Goal: Information Seeking & Learning: Learn about a topic

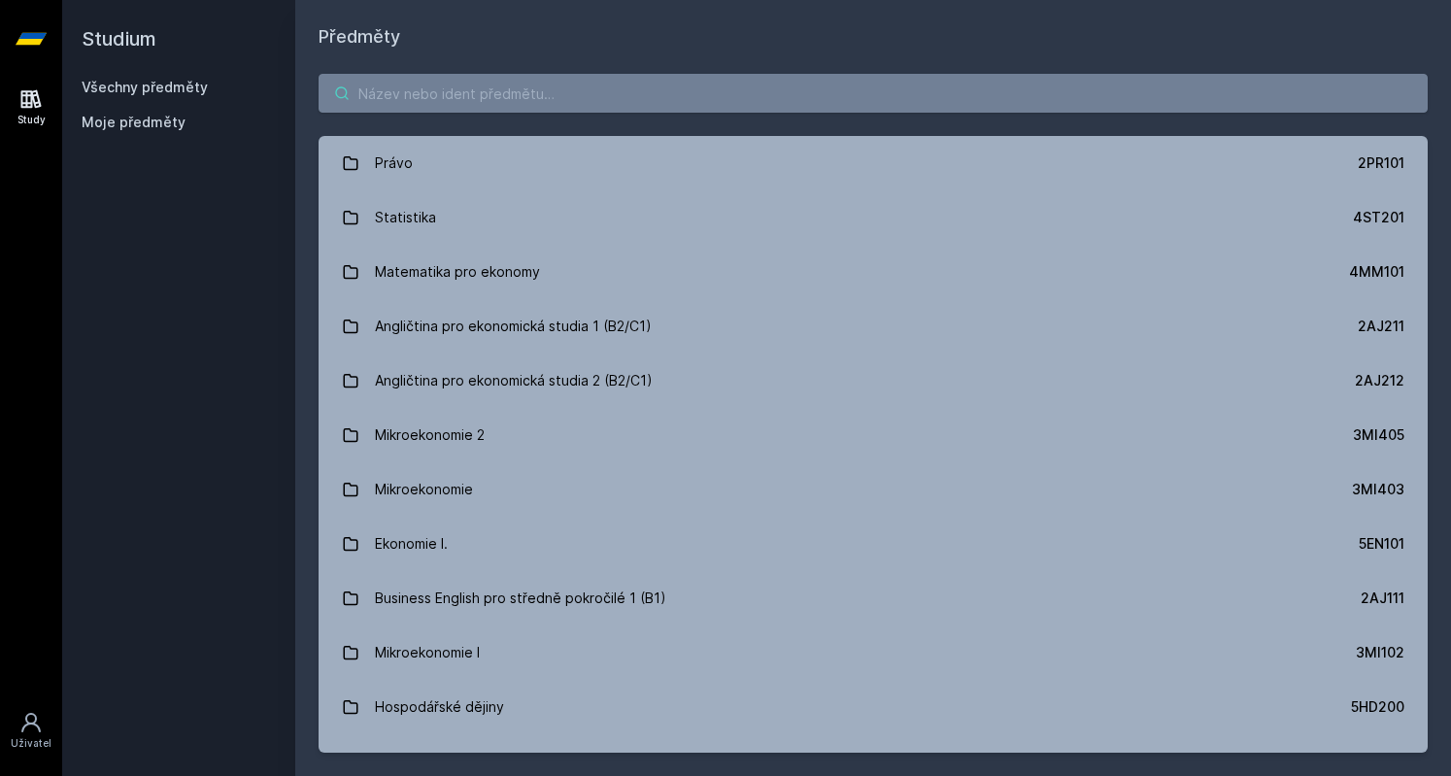
click at [523, 108] on input "search" at bounding box center [873, 93] width 1109 height 39
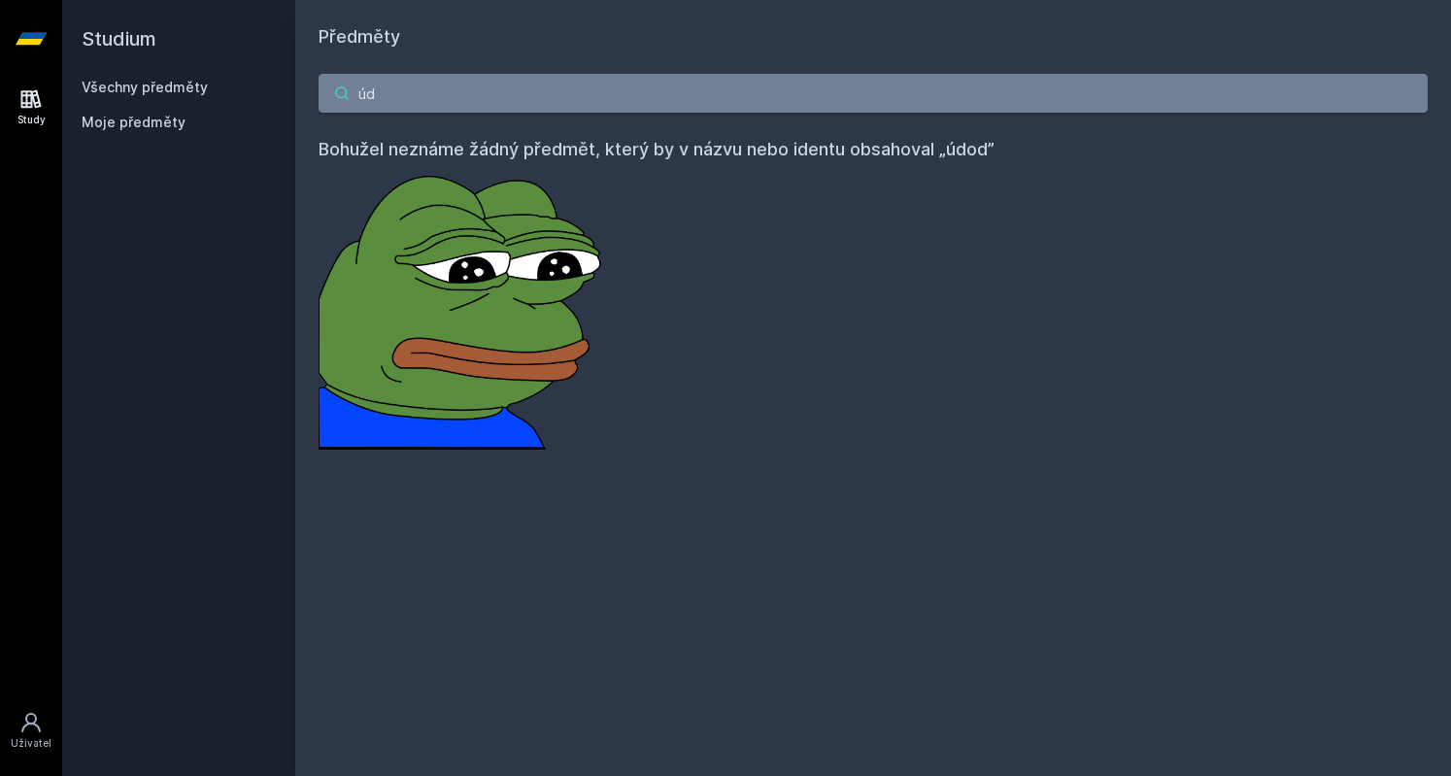
type input "ú"
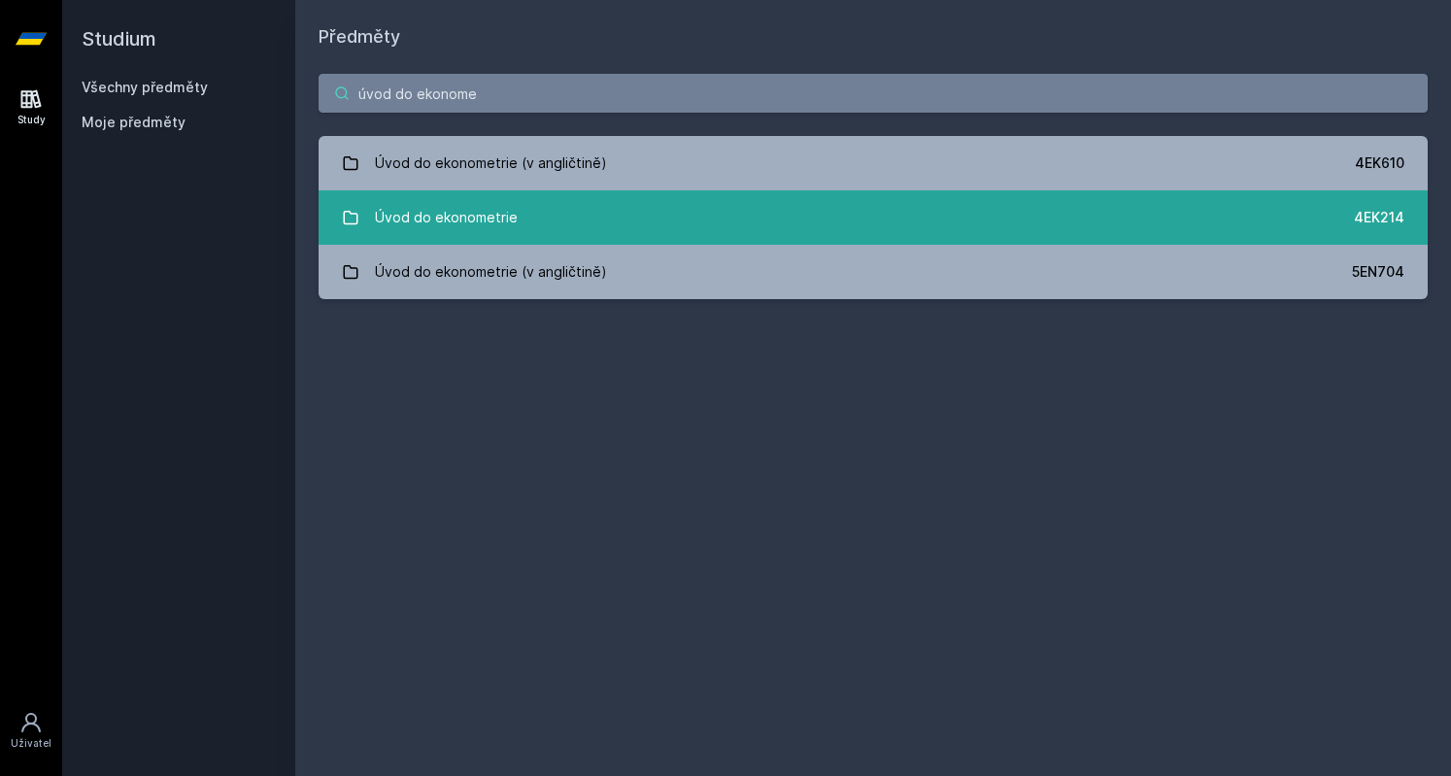
type input "úvod do ekonome"
click at [526, 209] on link "Úvod do ekonometrie 4EK214" at bounding box center [873, 217] width 1109 height 54
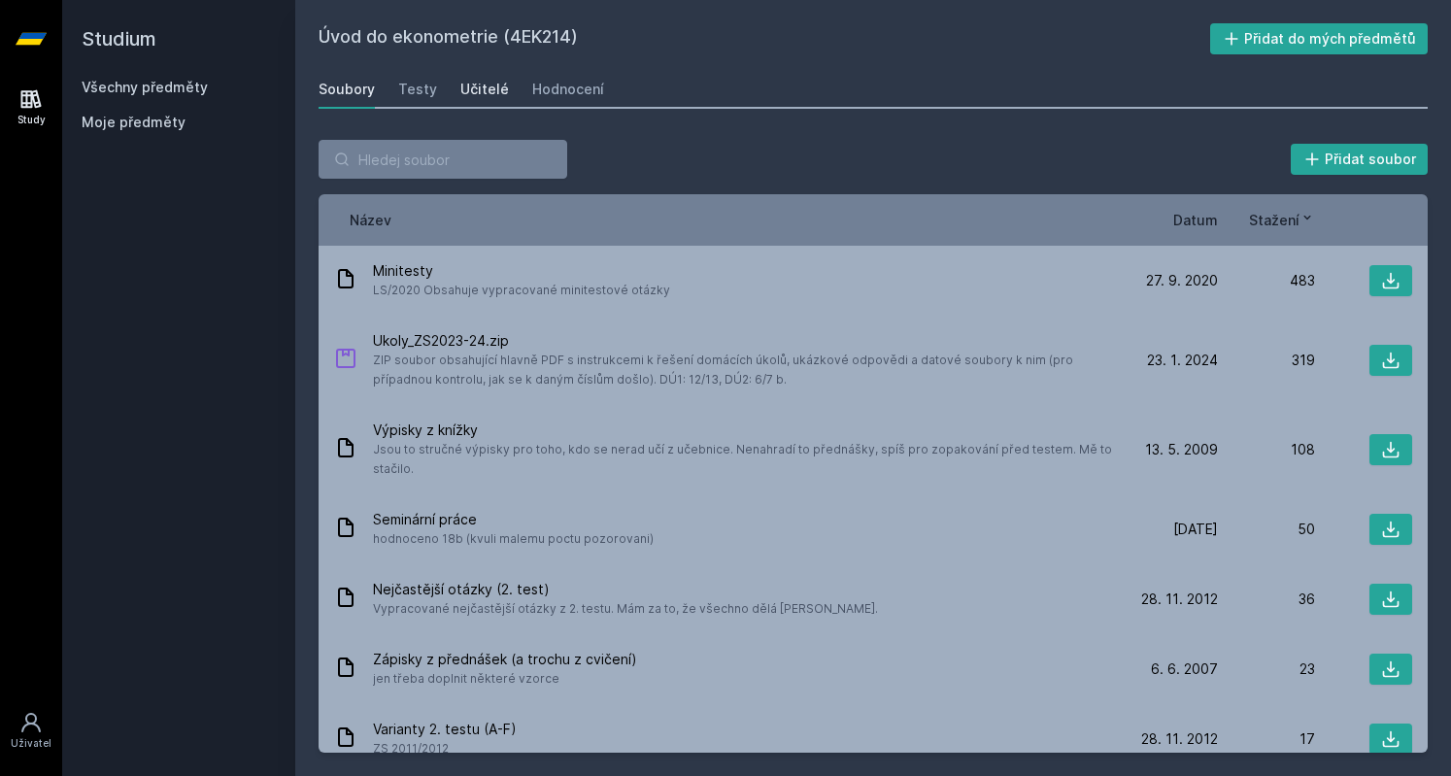
click at [478, 84] on div "Učitelé" at bounding box center [484, 89] width 49 height 19
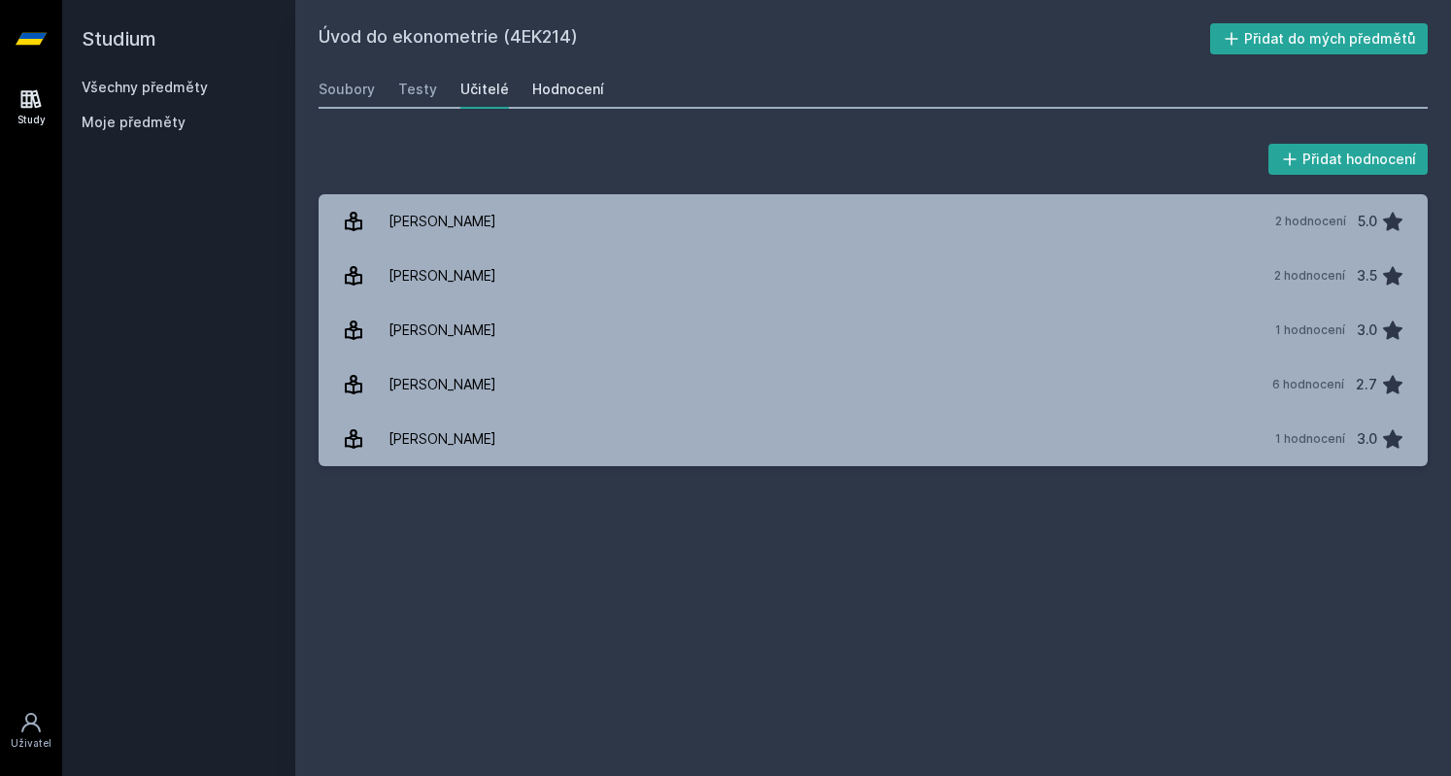
click at [540, 91] on div "Hodnocení" at bounding box center [568, 89] width 72 height 19
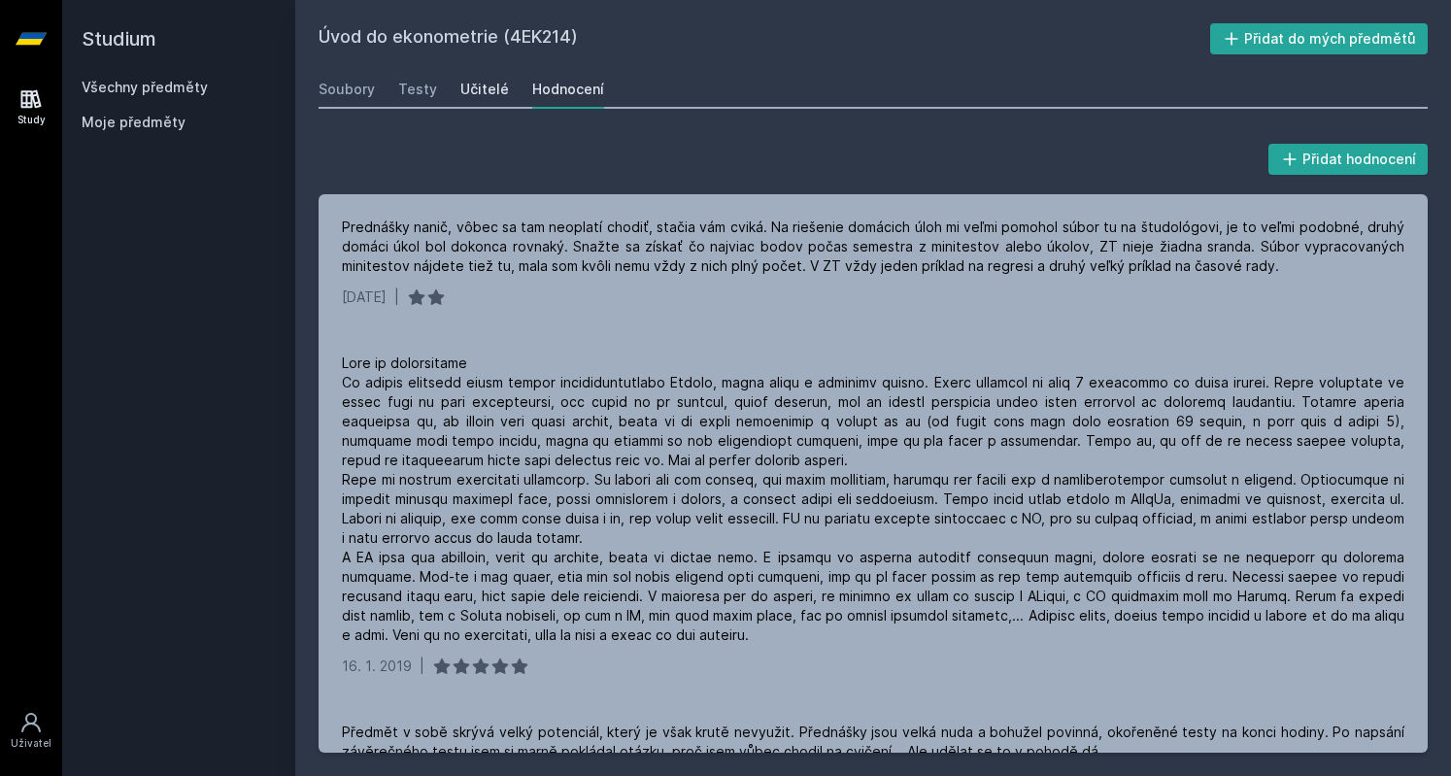
click at [470, 95] on div "Učitelé" at bounding box center [484, 89] width 49 height 19
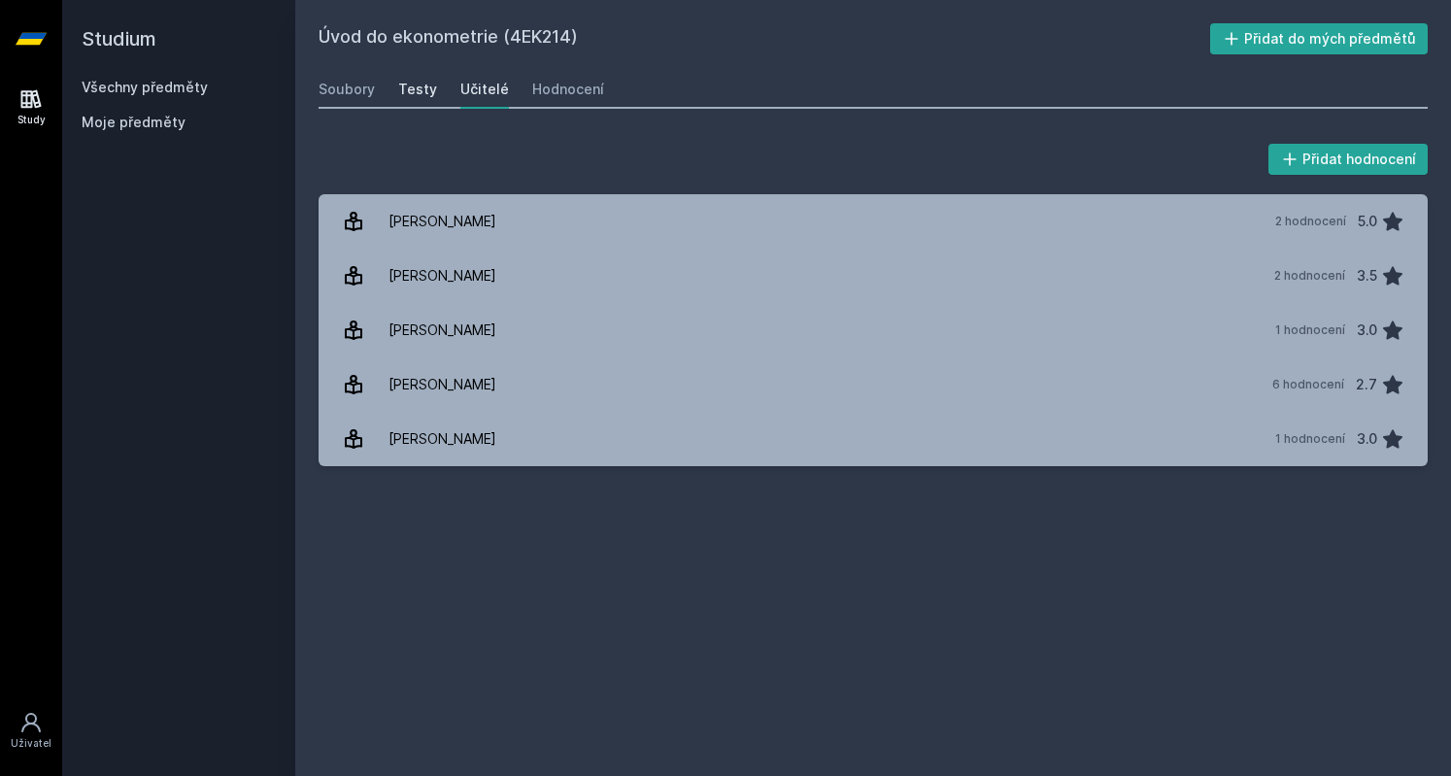
click at [398, 85] on div "Testy" at bounding box center [417, 89] width 39 height 19
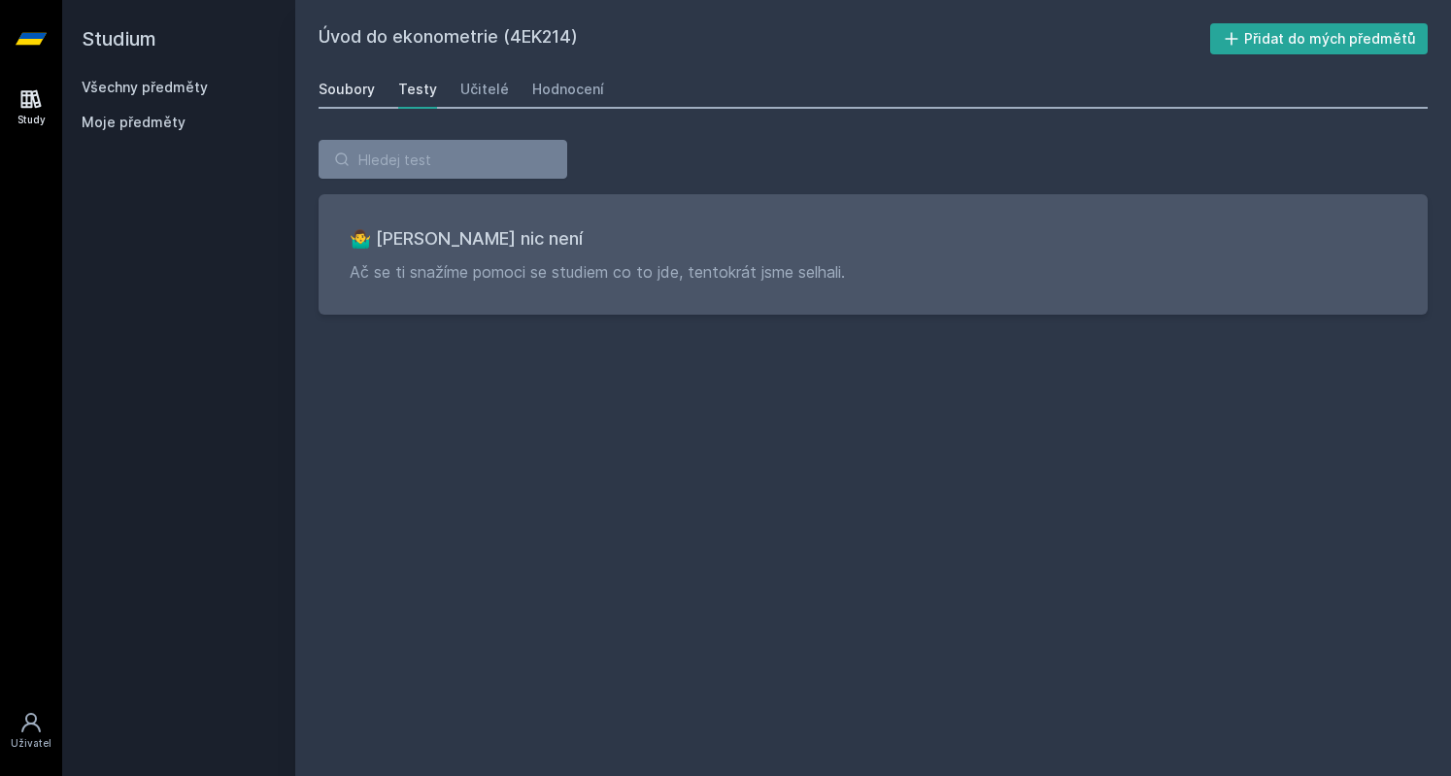
click at [365, 84] on div "Soubory" at bounding box center [347, 89] width 56 height 19
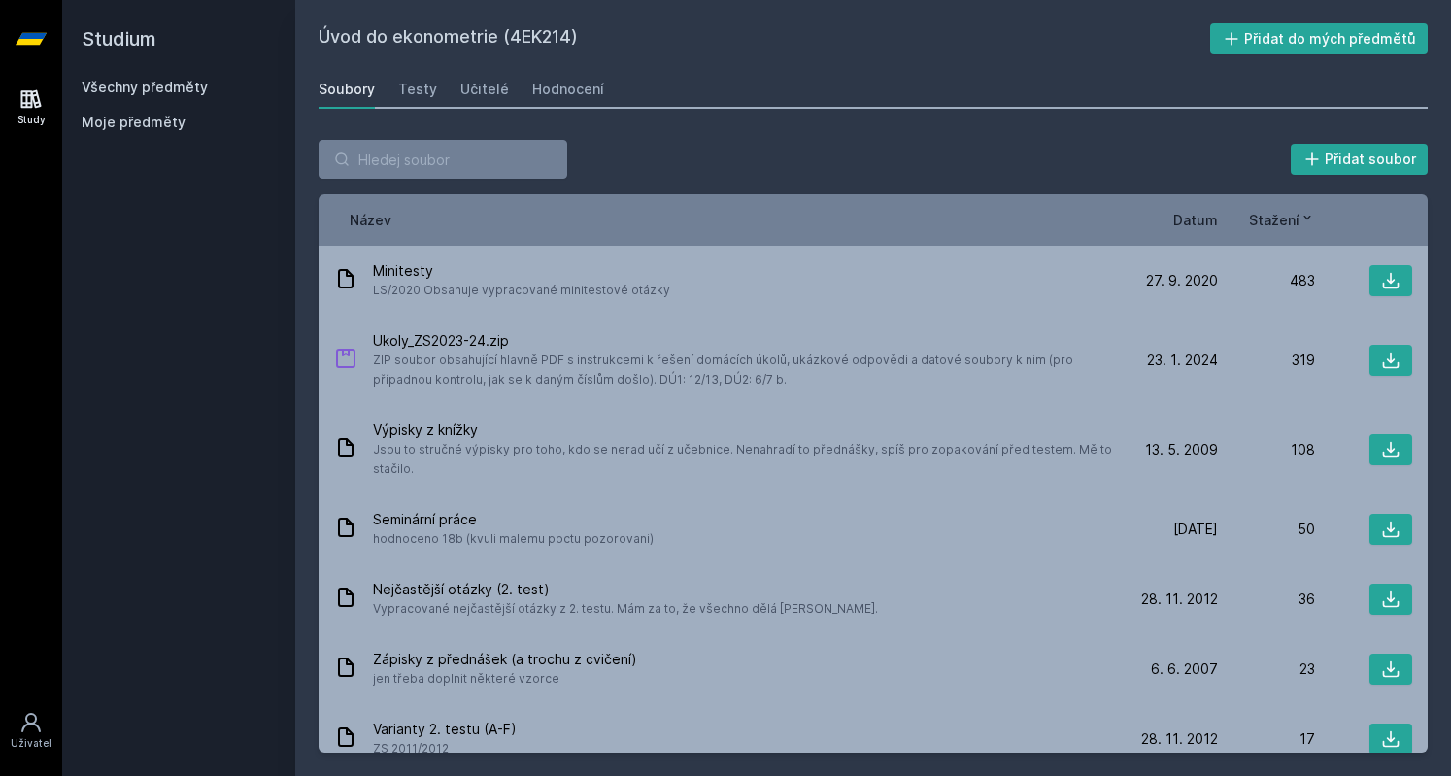
click at [1195, 222] on span "Datum" at bounding box center [1195, 220] width 45 height 20
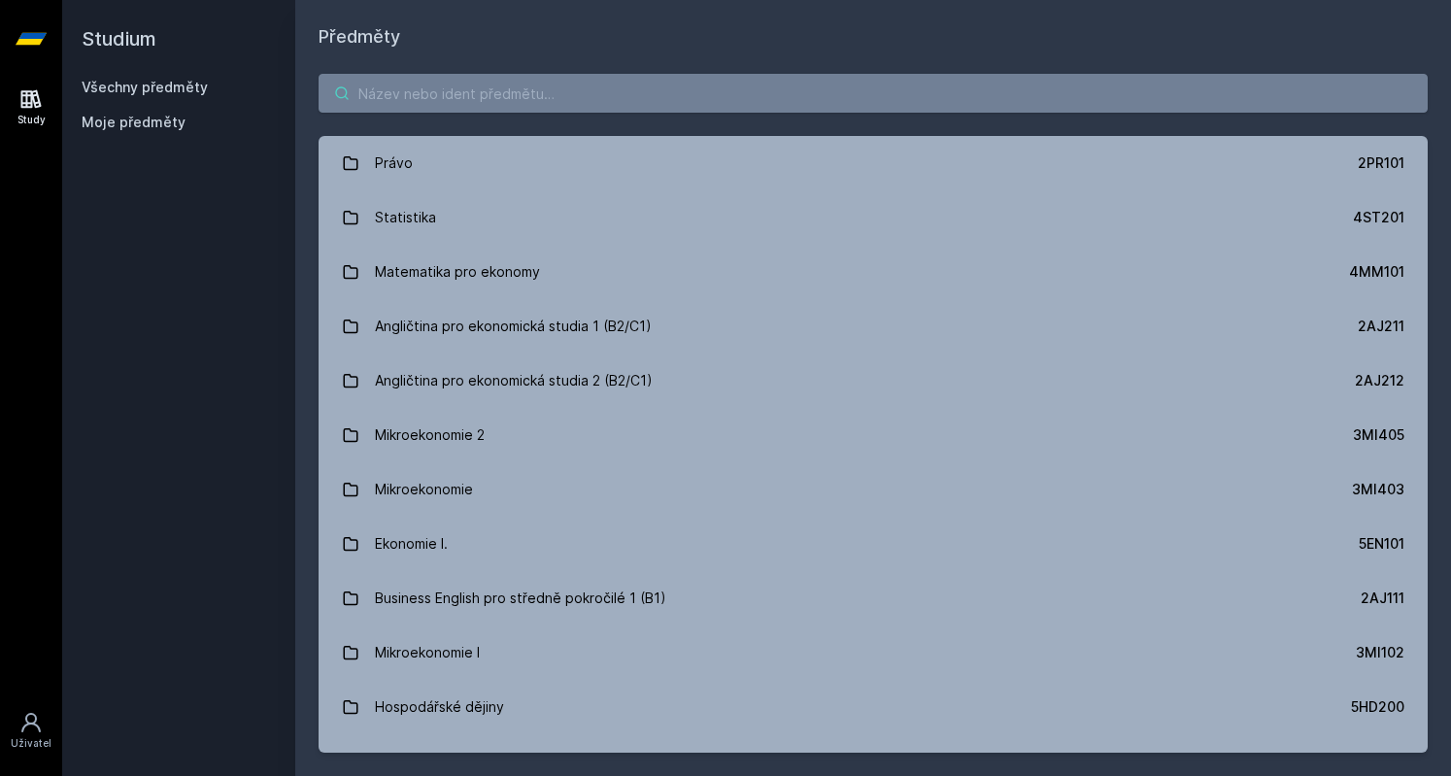
click at [455, 104] on input "search" at bounding box center [873, 93] width 1109 height 39
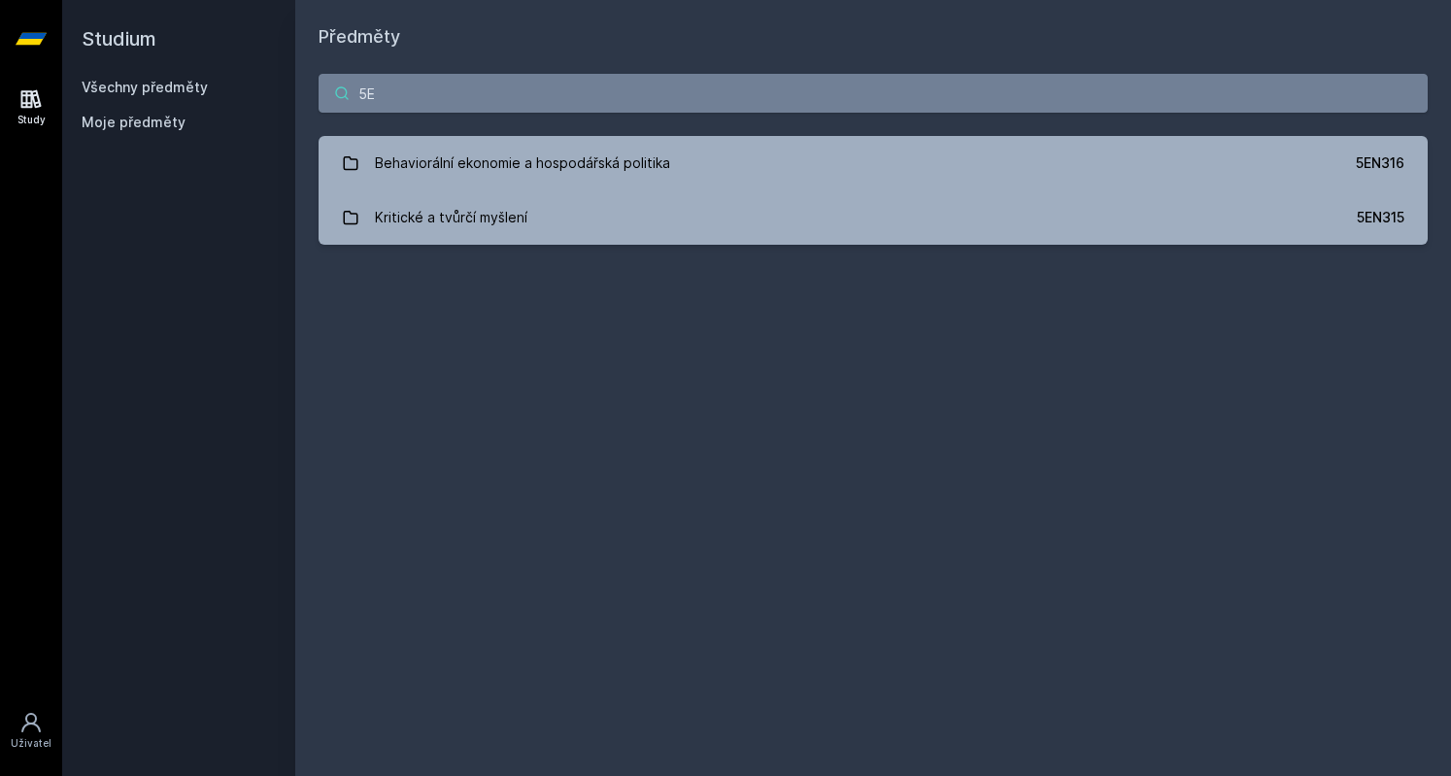
type input "5"
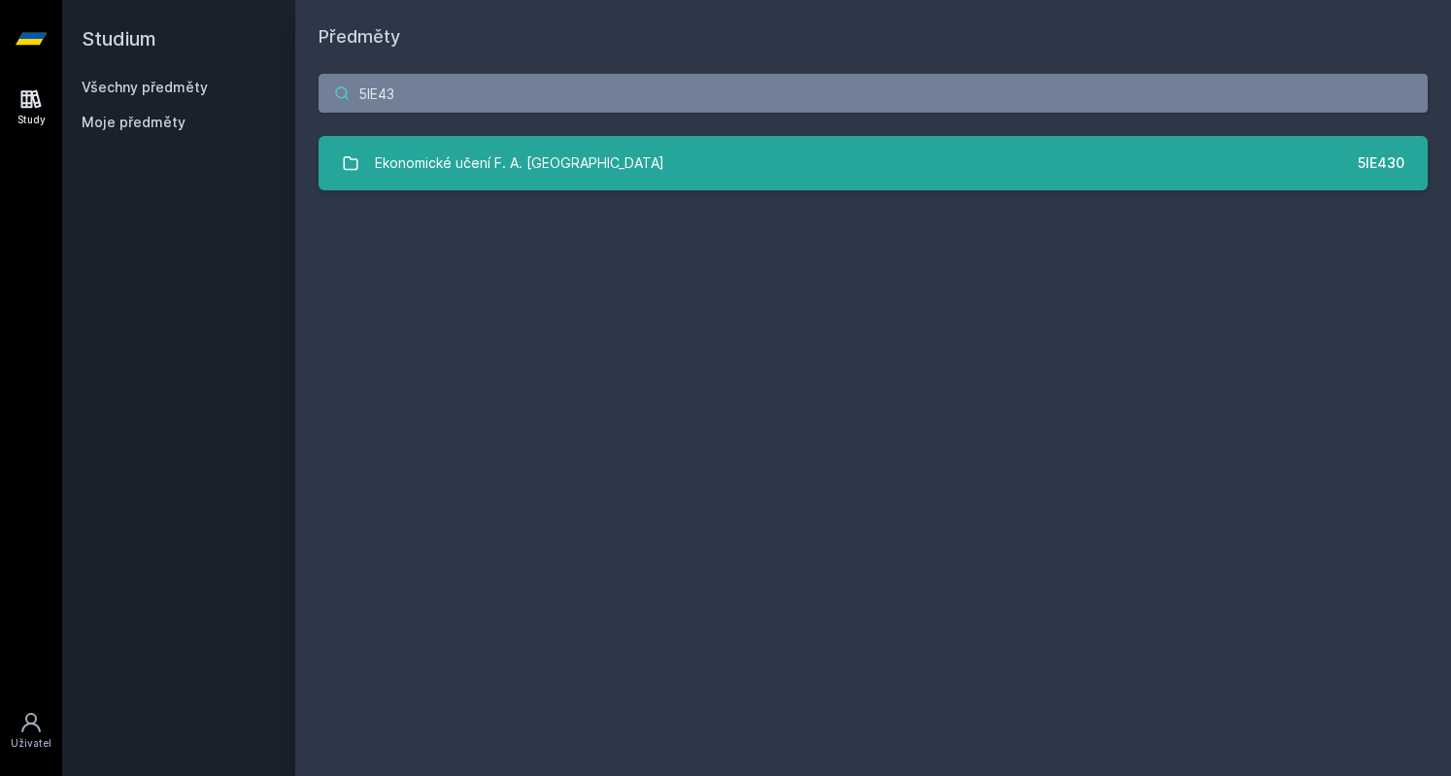
type input "5IE43"
click at [555, 177] on div "Ekonomické učení F. A. [GEOGRAPHIC_DATA]" at bounding box center [519, 163] width 289 height 39
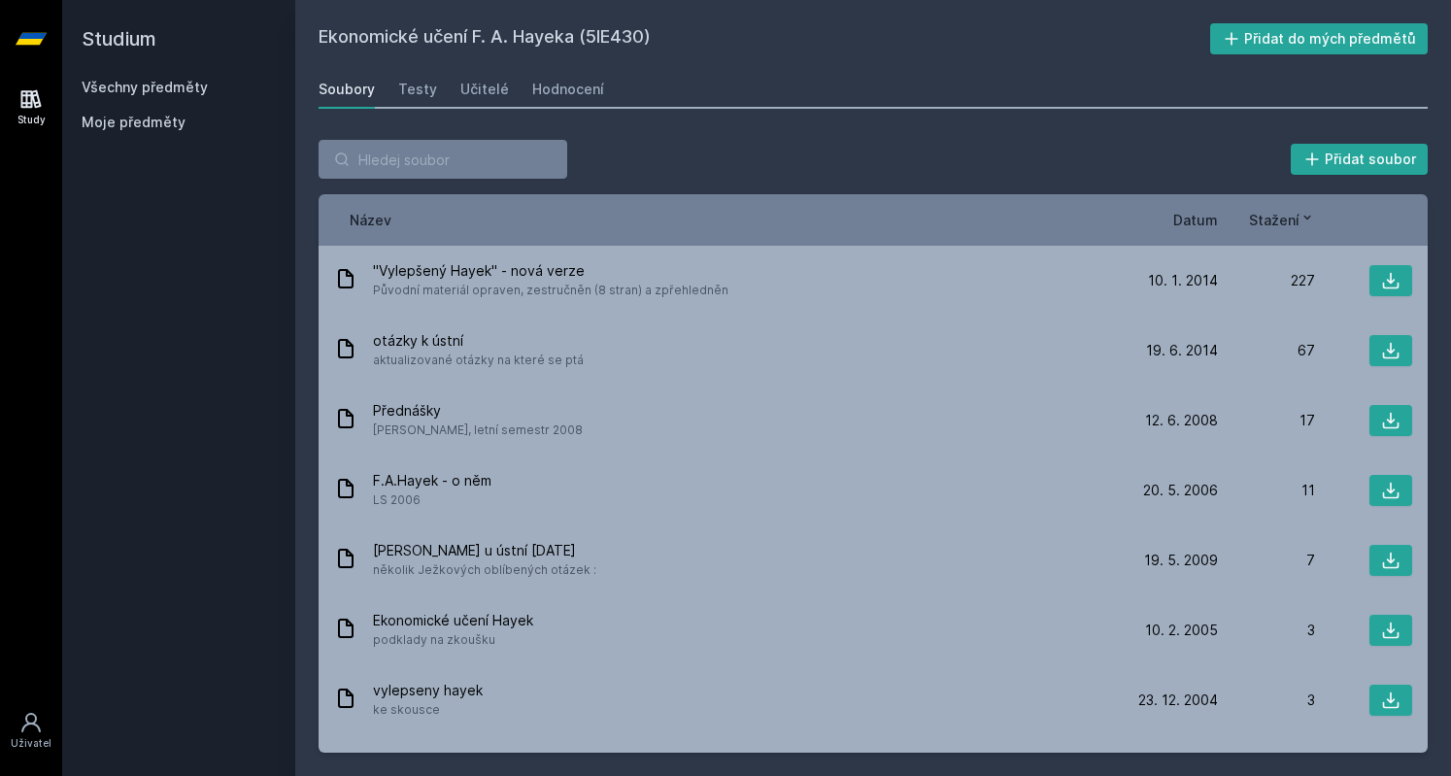
click at [1187, 214] on span "Datum" at bounding box center [1195, 220] width 45 height 20
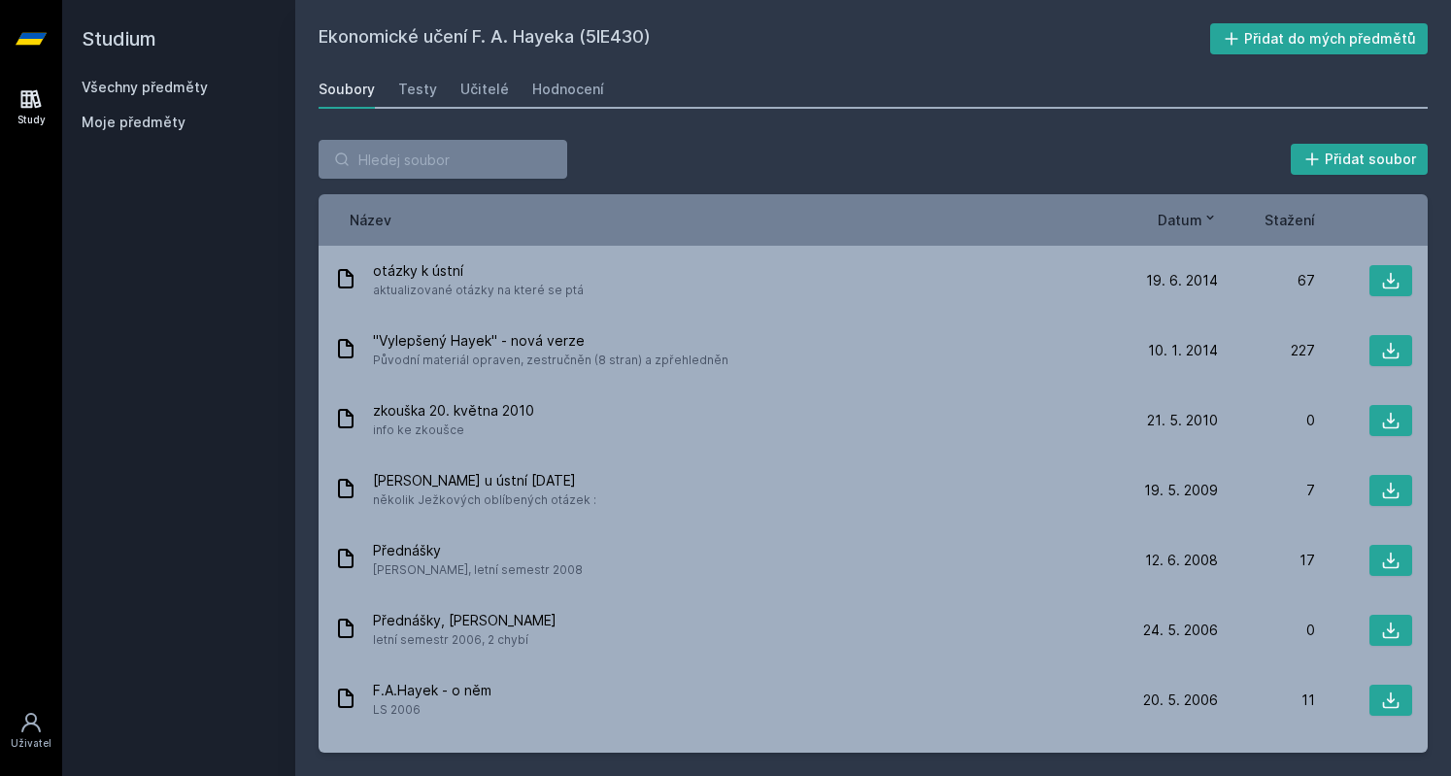
click at [1190, 219] on span "Datum" at bounding box center [1180, 220] width 45 height 20
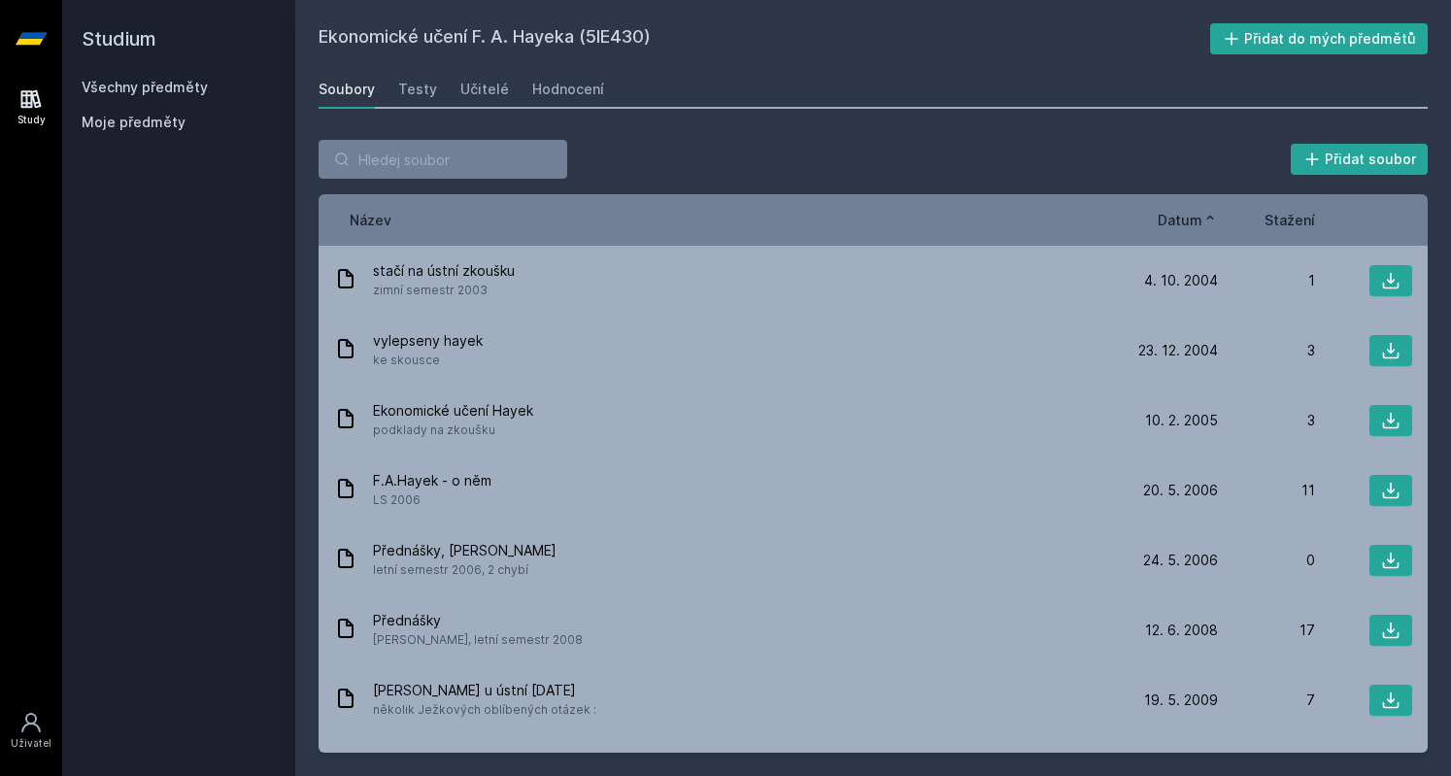
click at [1190, 219] on span "Datum" at bounding box center [1180, 220] width 45 height 20
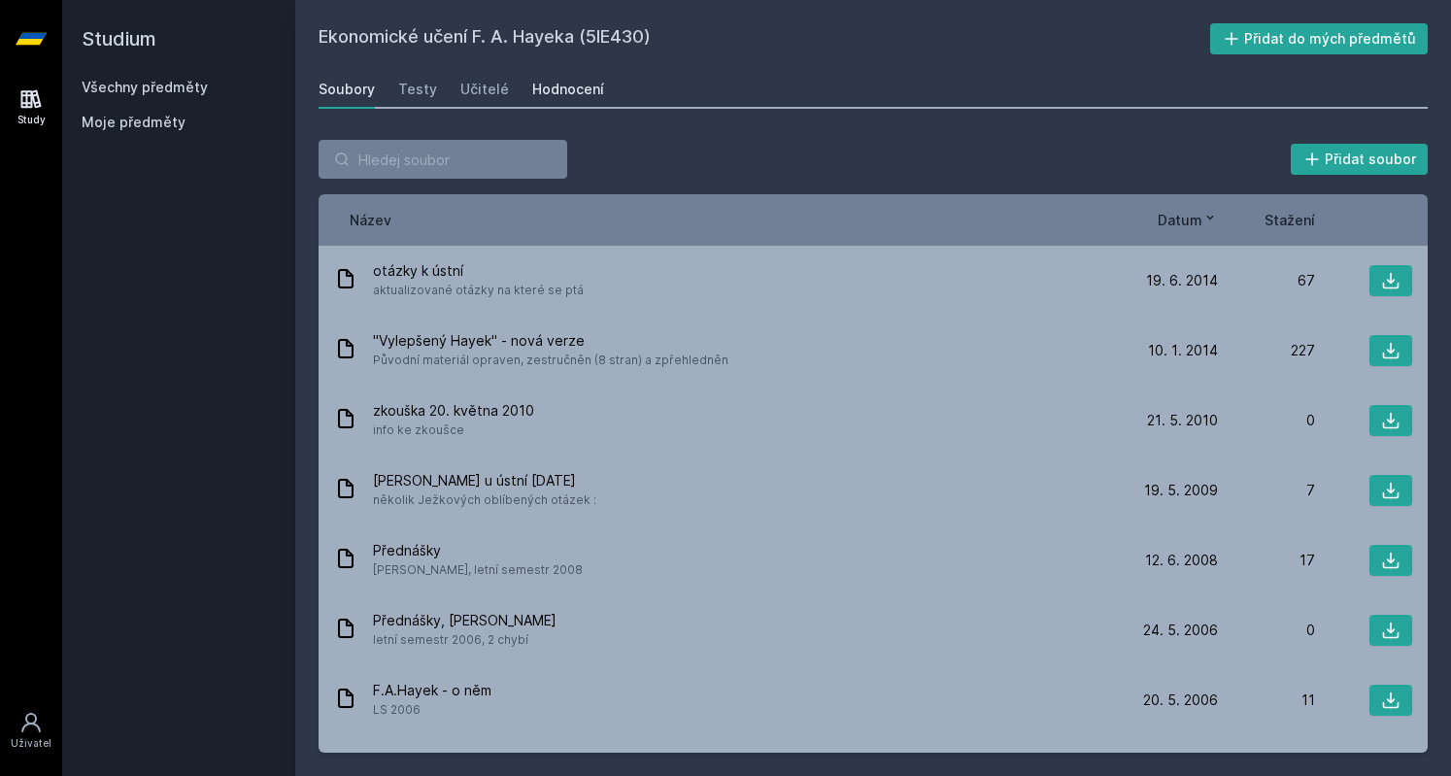
click at [545, 88] on div "Hodnocení" at bounding box center [568, 89] width 72 height 19
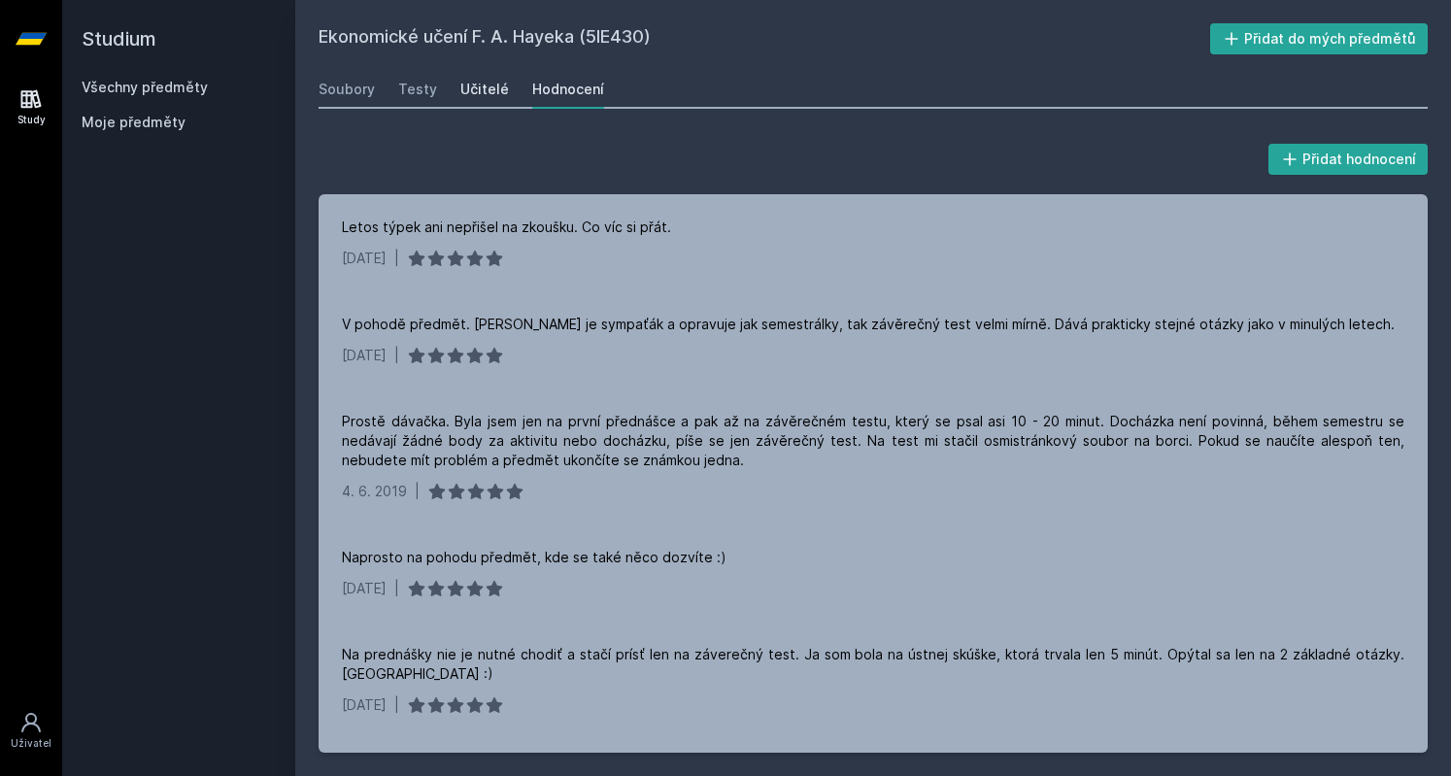
click at [478, 85] on div "Učitelé" at bounding box center [484, 89] width 49 height 19
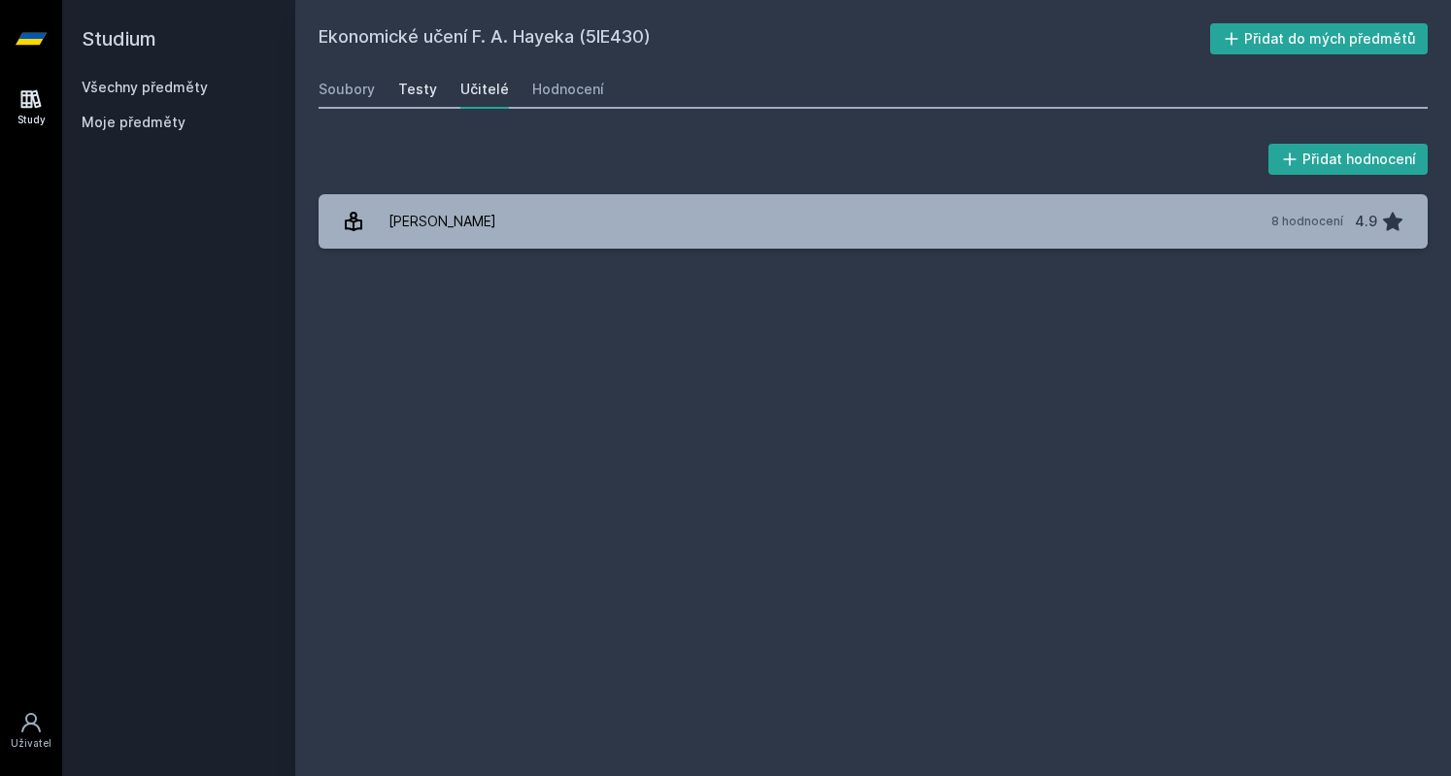
click at [431, 88] on div "Testy" at bounding box center [417, 89] width 39 height 19
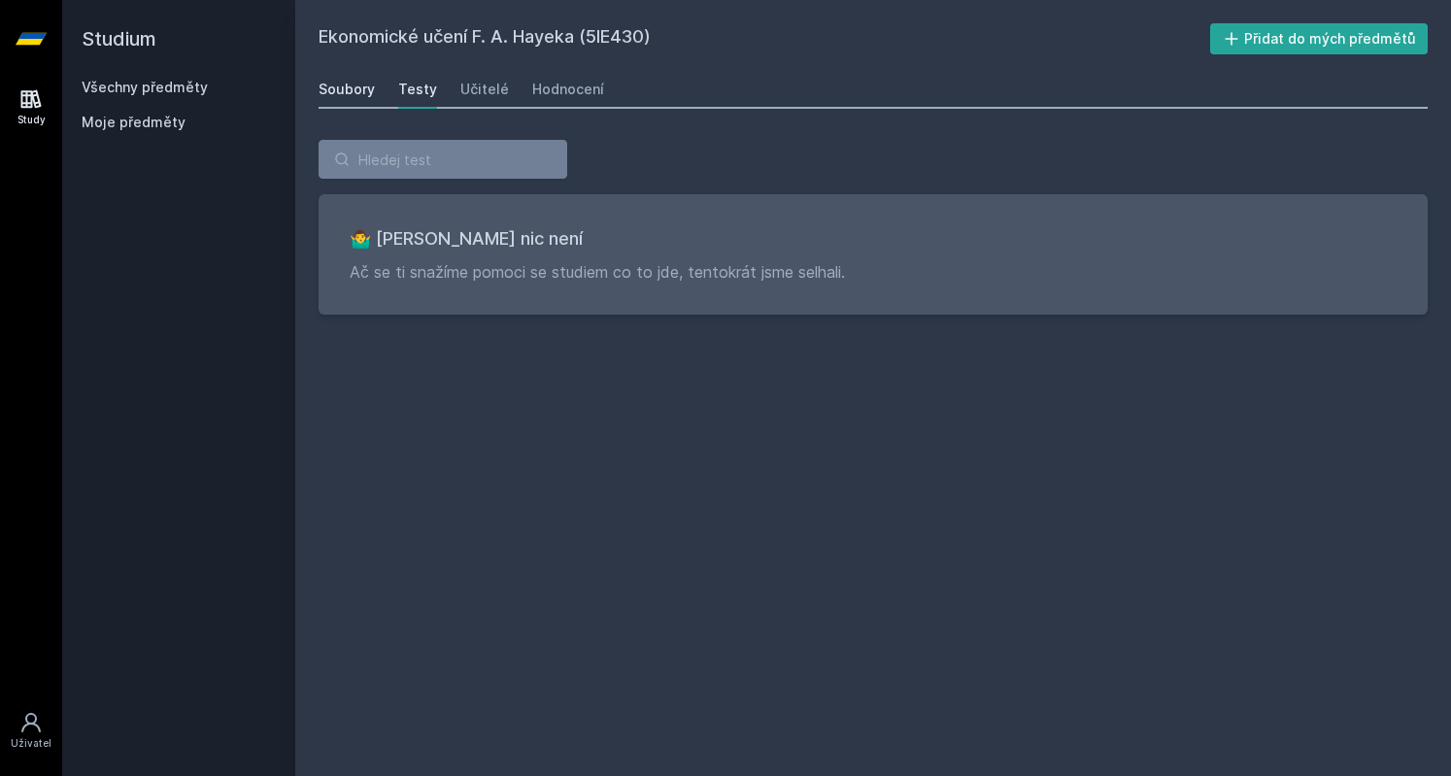
click at [344, 88] on div "Soubory" at bounding box center [347, 89] width 56 height 19
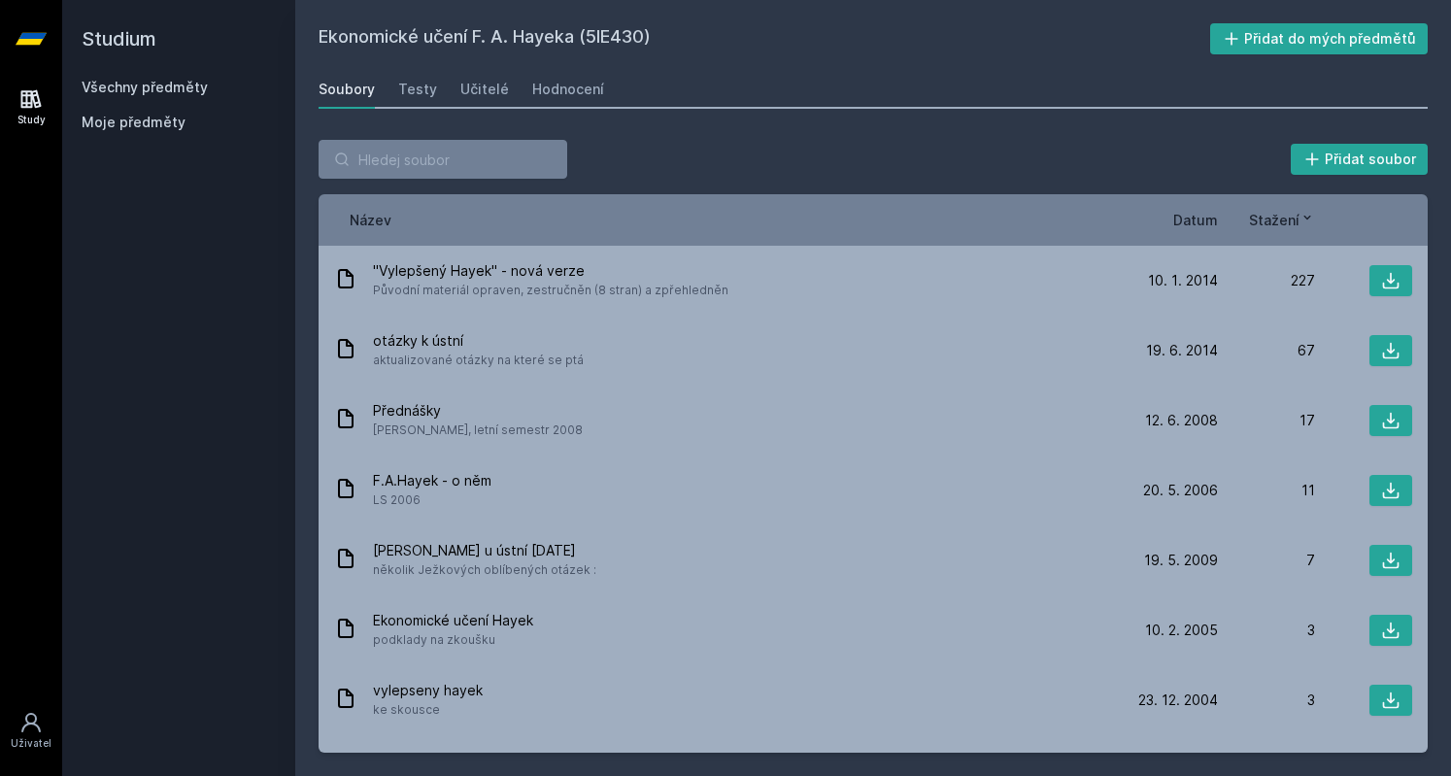
click at [664, 210] on div "Název" at bounding box center [727, 220] width 787 height 20
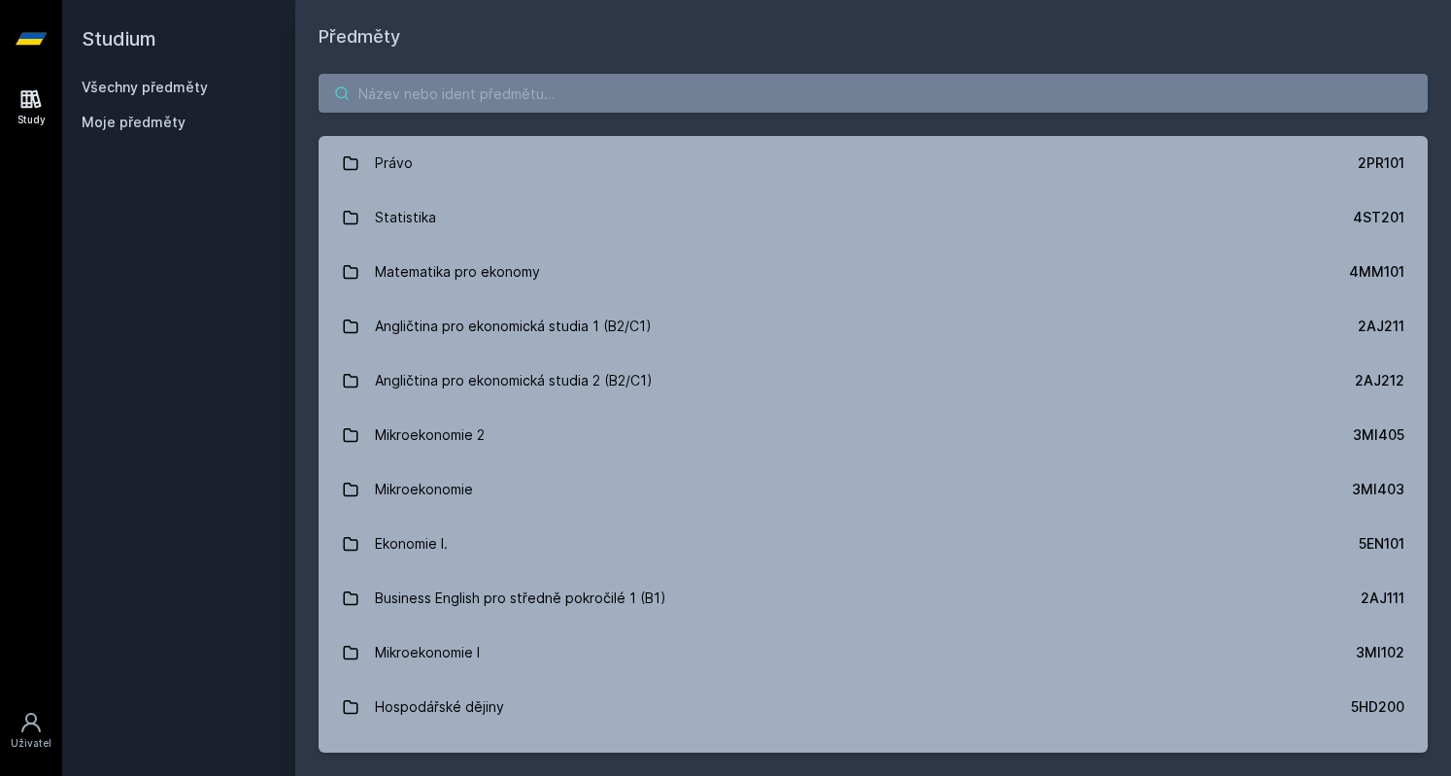
click at [569, 93] on input "search" at bounding box center [873, 93] width 1109 height 39
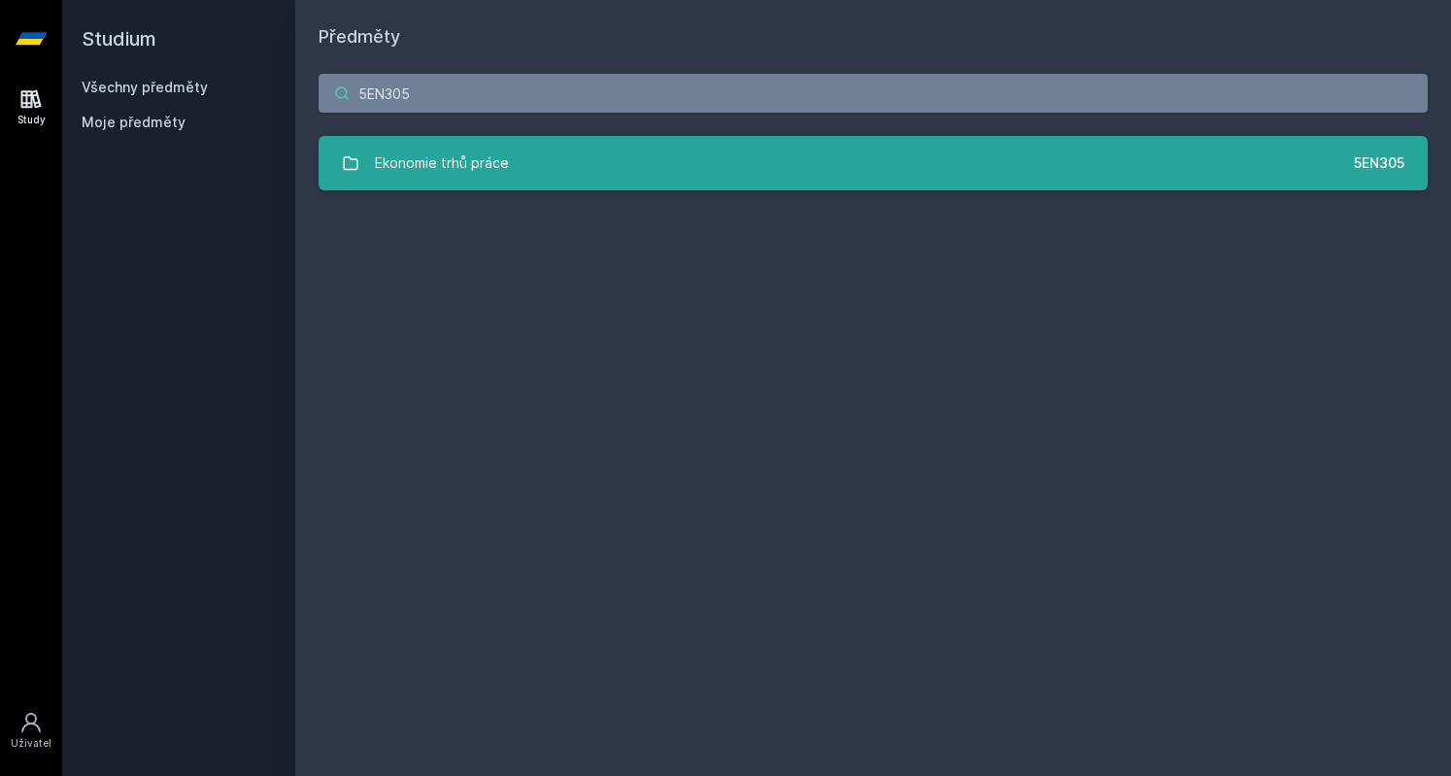
type input "5EN305"
click at [540, 166] on link "Ekonomie trhů práce 5EN305" at bounding box center [873, 163] width 1109 height 54
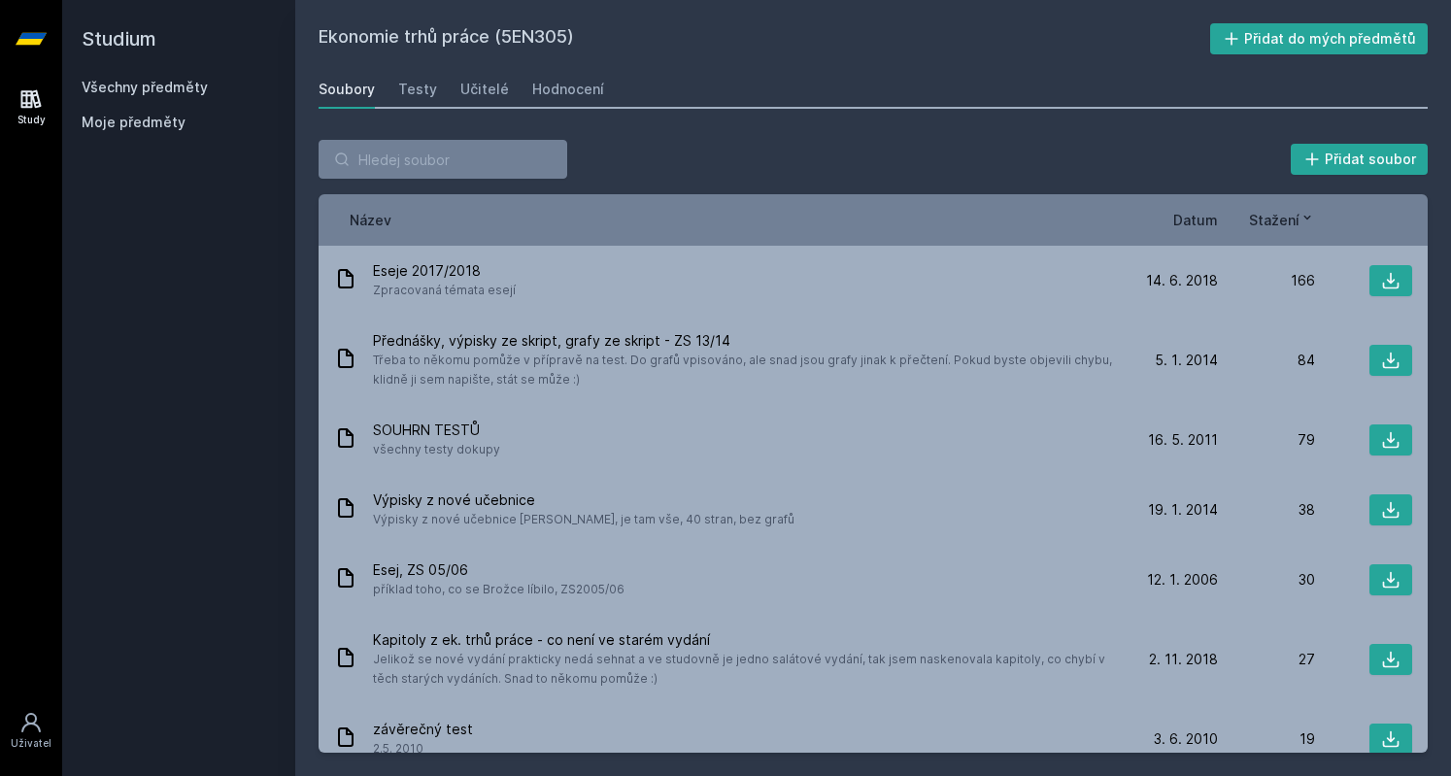
click at [1195, 213] on span "Datum" at bounding box center [1195, 220] width 45 height 20
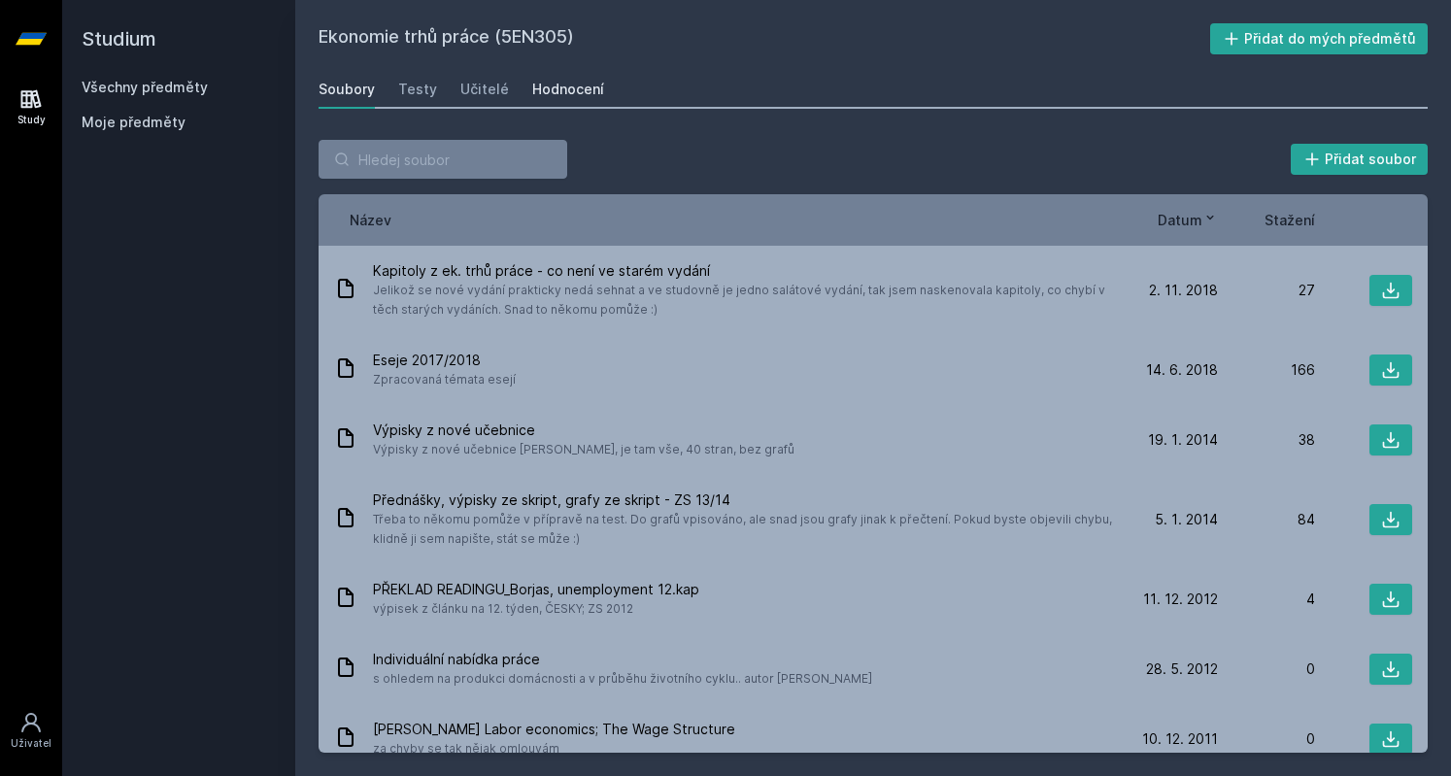
click at [556, 82] on div "Hodnocení" at bounding box center [568, 89] width 72 height 19
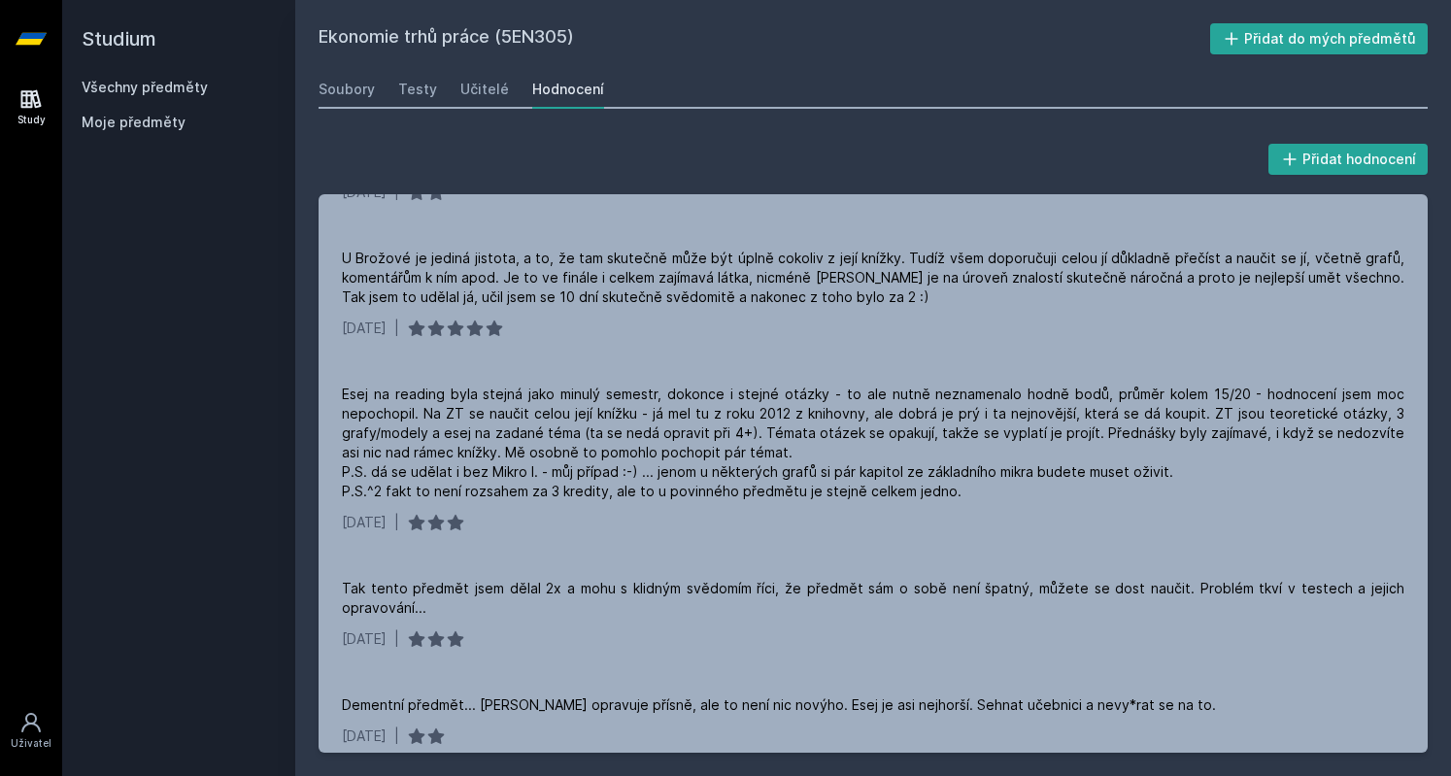
scroll to position [260, 0]
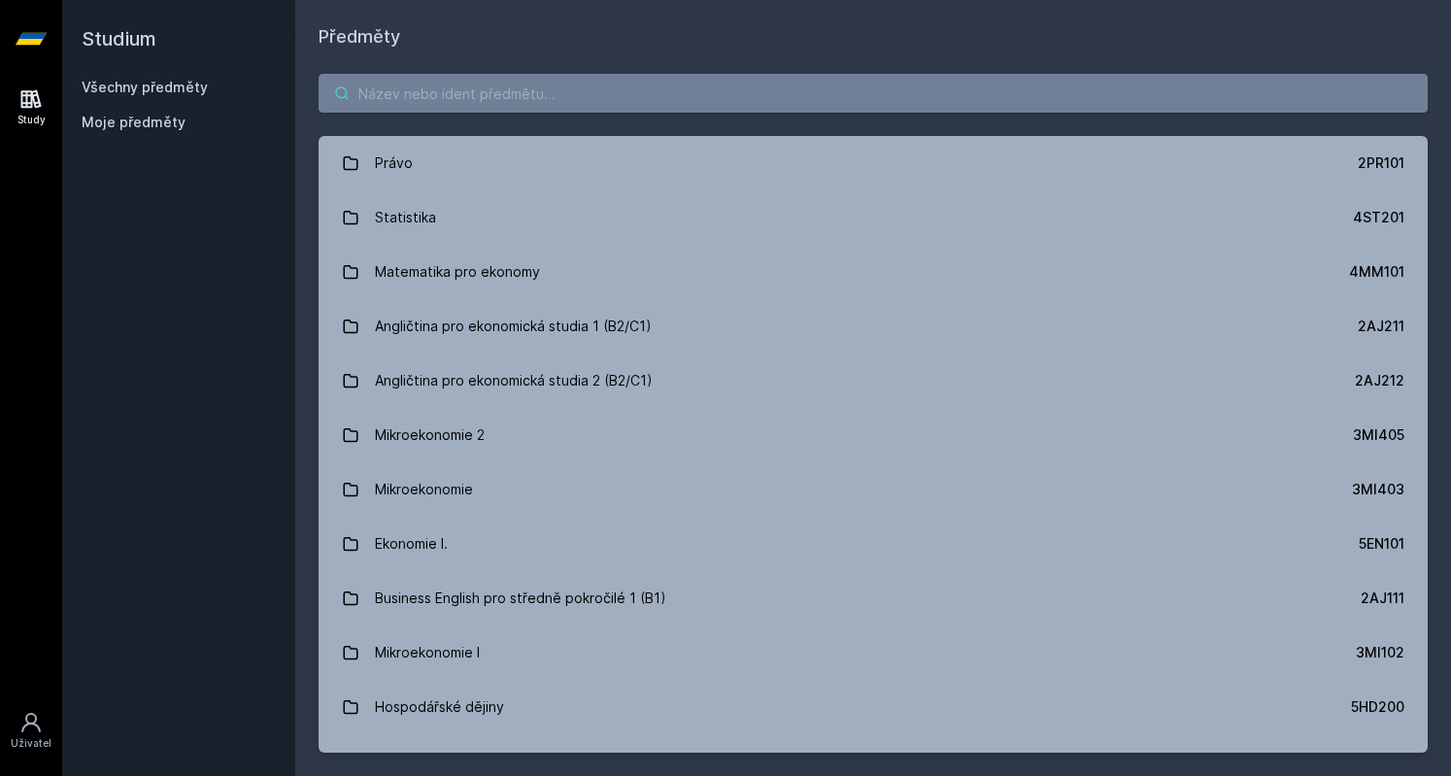
click at [511, 84] on input "search" at bounding box center [873, 93] width 1109 height 39
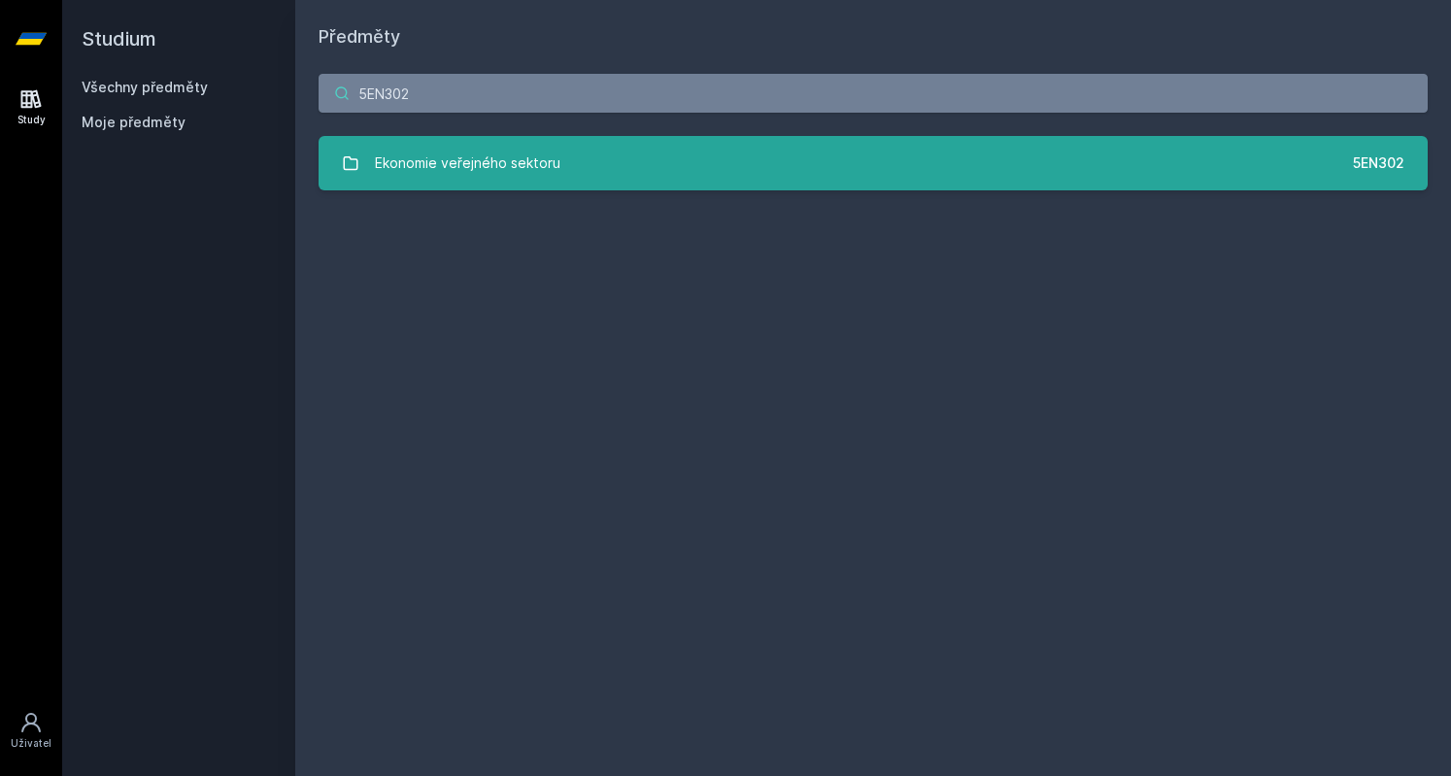
type input "5EN302"
click at [522, 153] on div "Ekonomie veřejného sektoru" at bounding box center [468, 163] width 186 height 39
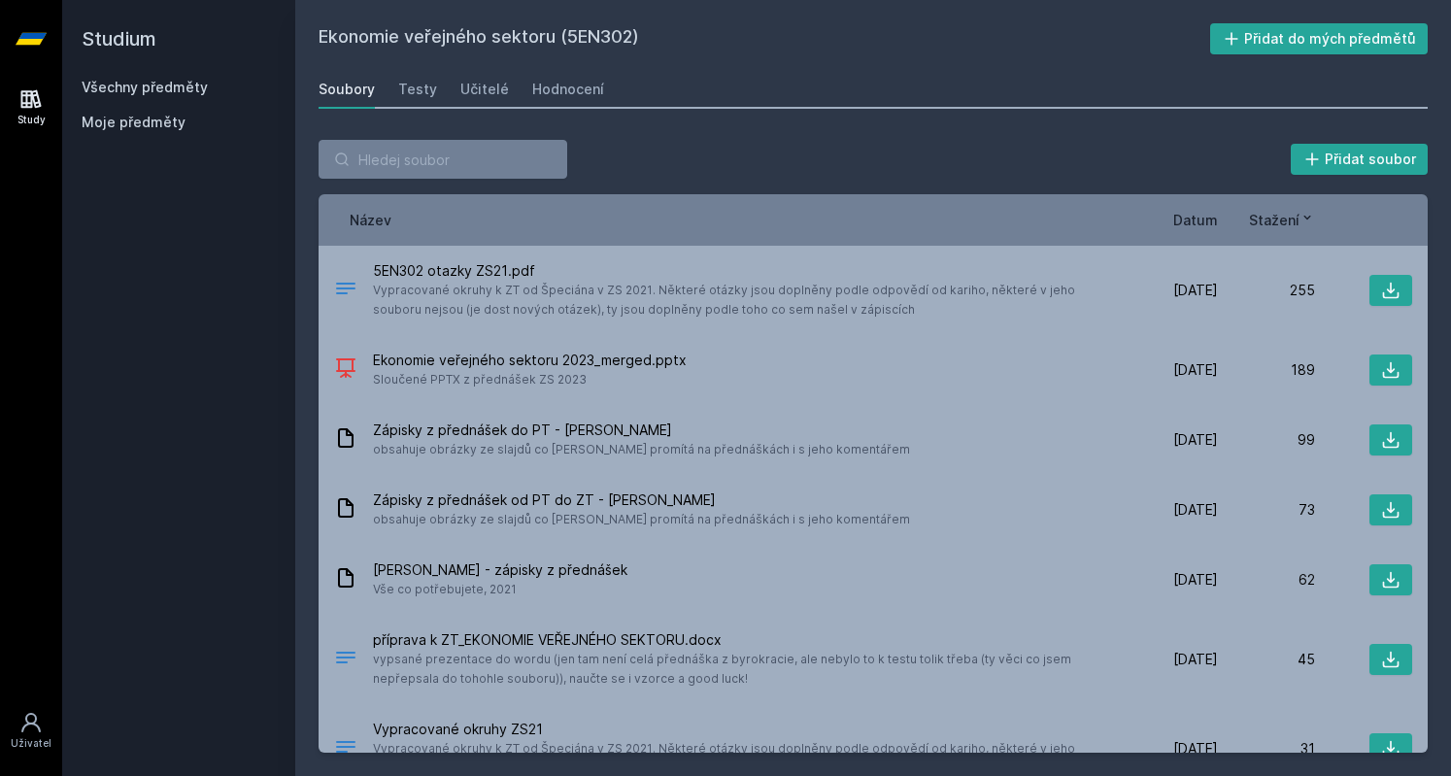
click at [1200, 221] on span "Datum" at bounding box center [1195, 220] width 45 height 20
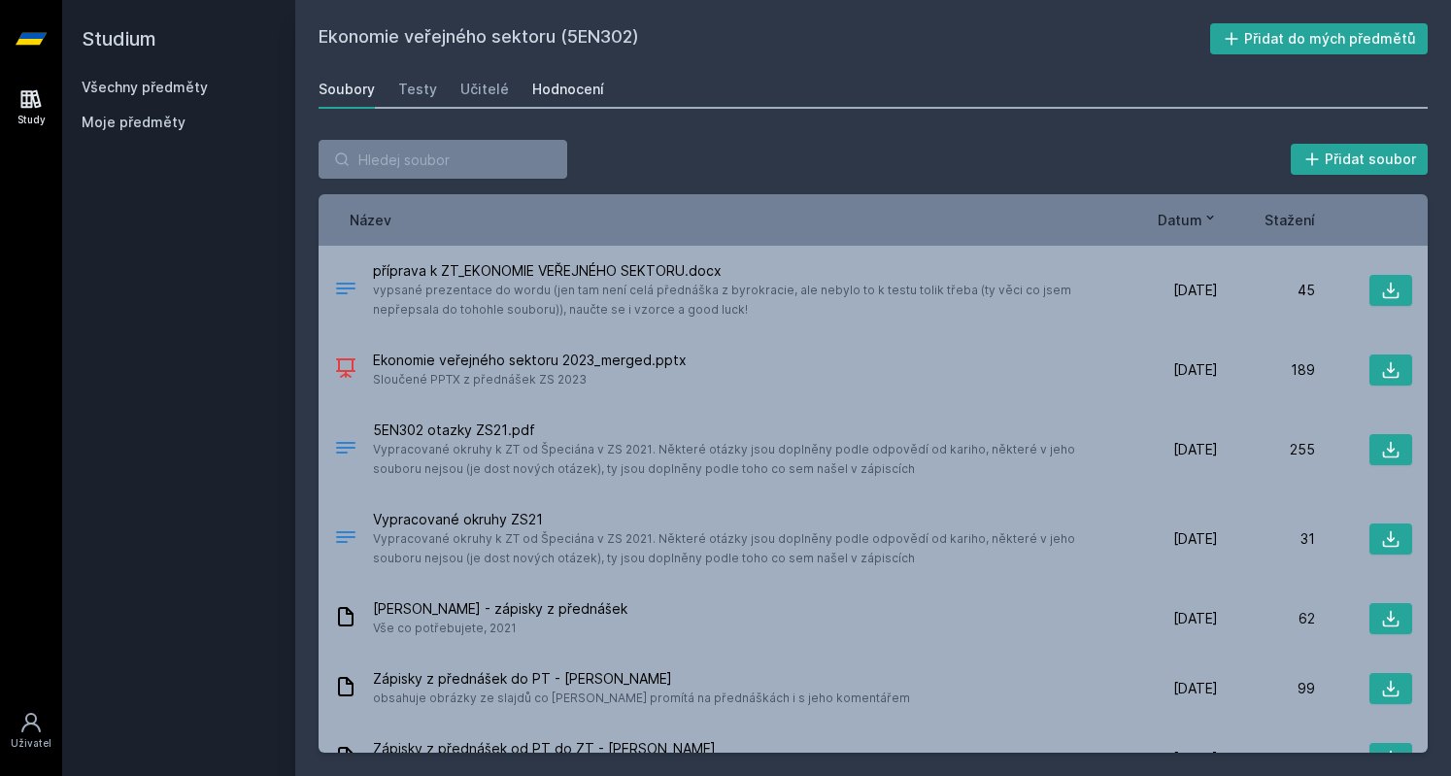
click at [560, 84] on div "Hodnocení" at bounding box center [568, 89] width 72 height 19
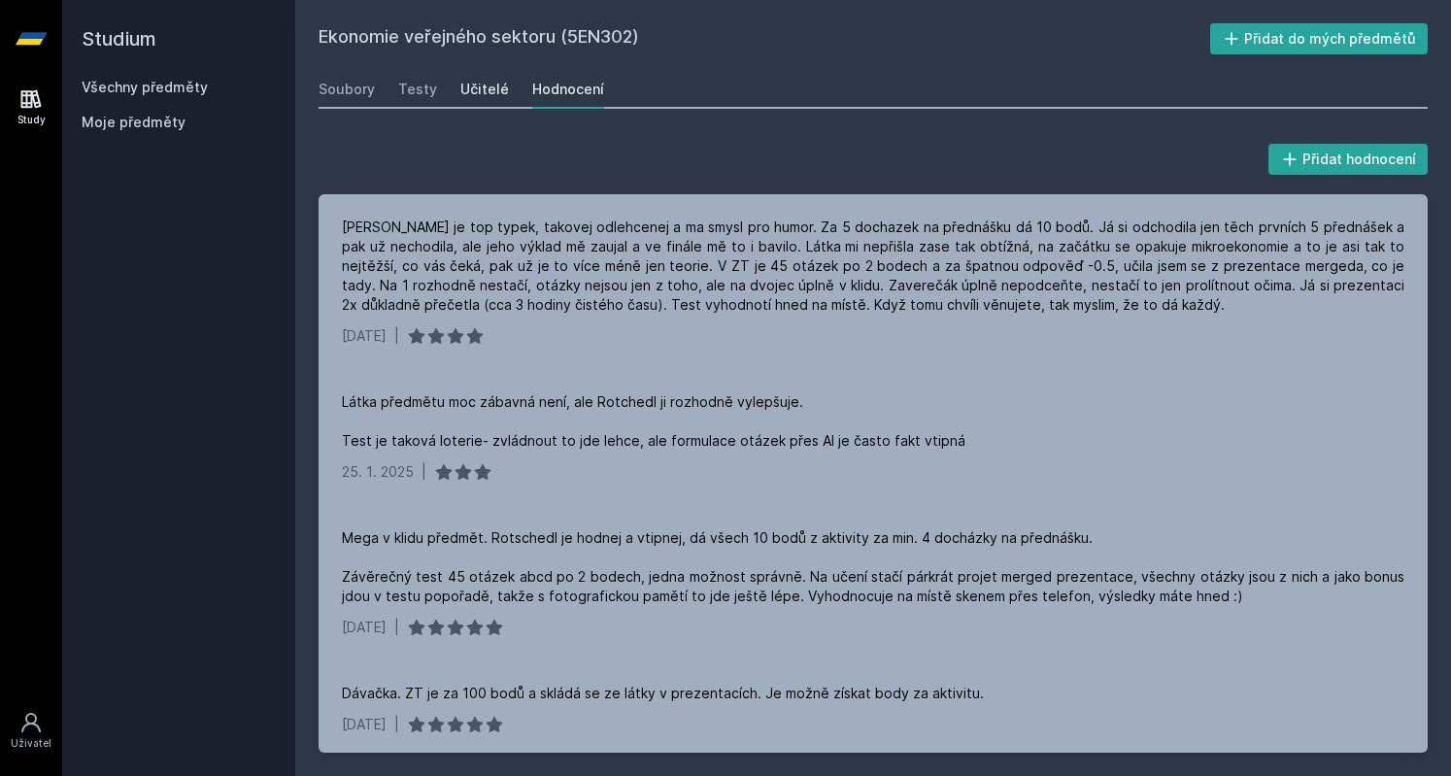
click at [480, 100] on link "Učitelé" at bounding box center [484, 89] width 49 height 39
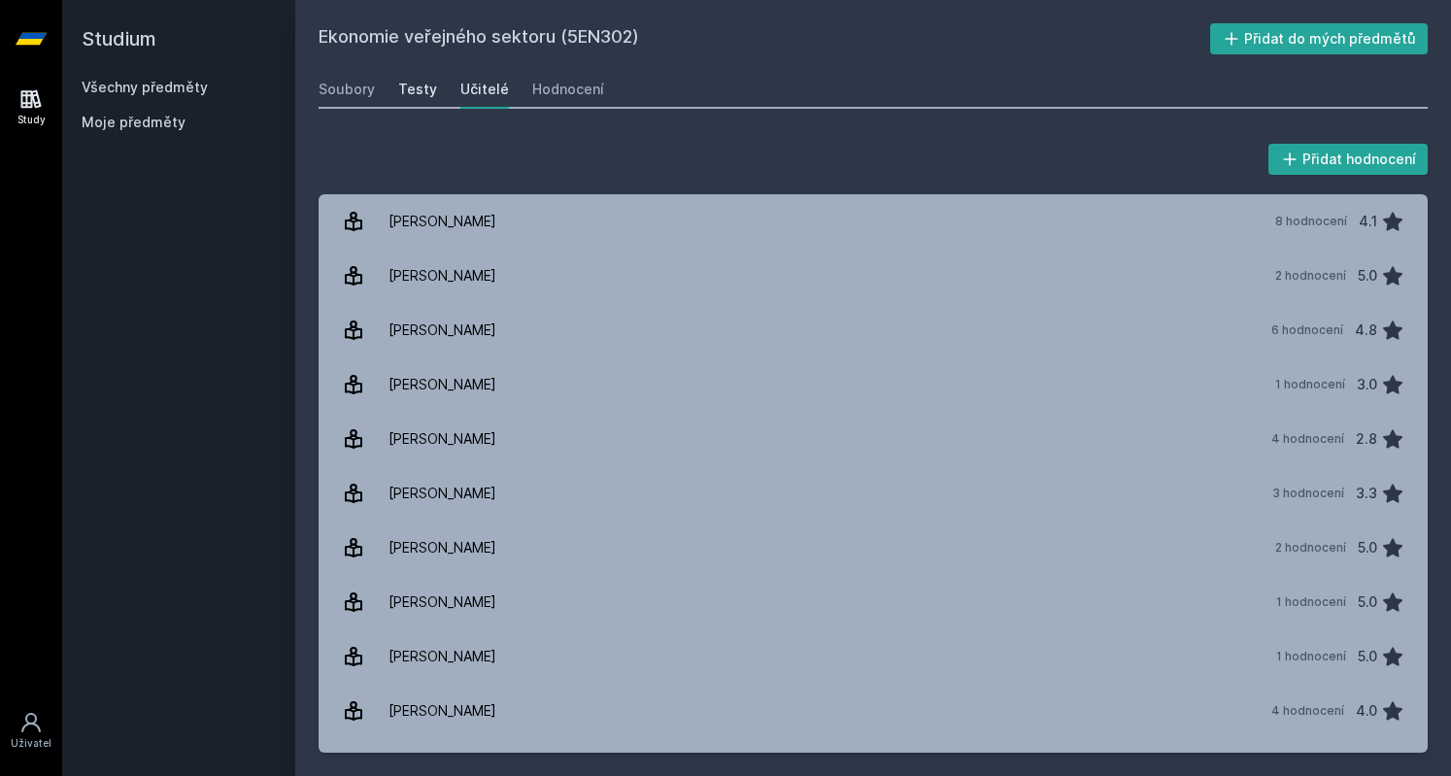
click at [413, 96] on div "Testy" at bounding box center [417, 89] width 39 height 19
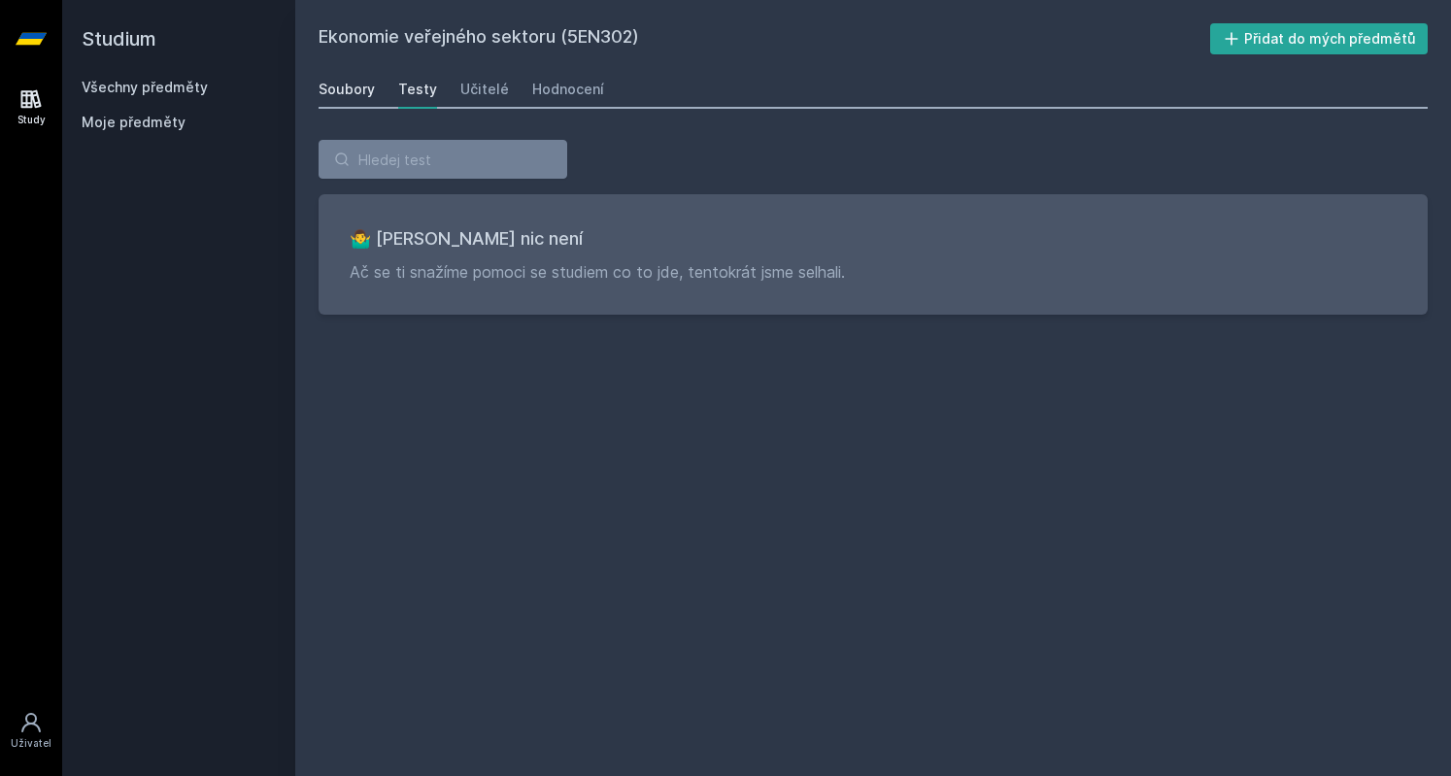
click at [346, 88] on div "Soubory" at bounding box center [347, 89] width 56 height 19
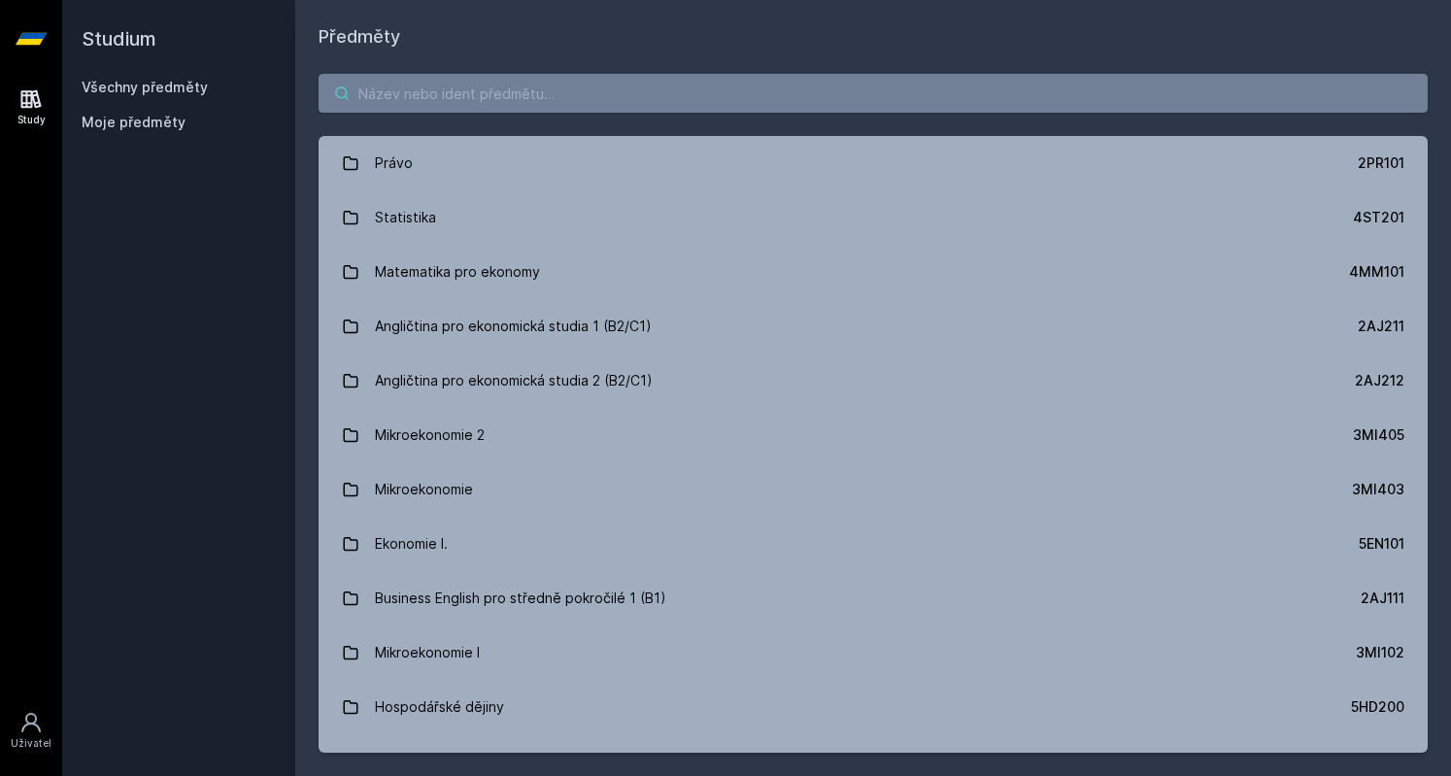
click at [435, 108] on input "search" at bounding box center [873, 93] width 1109 height 39
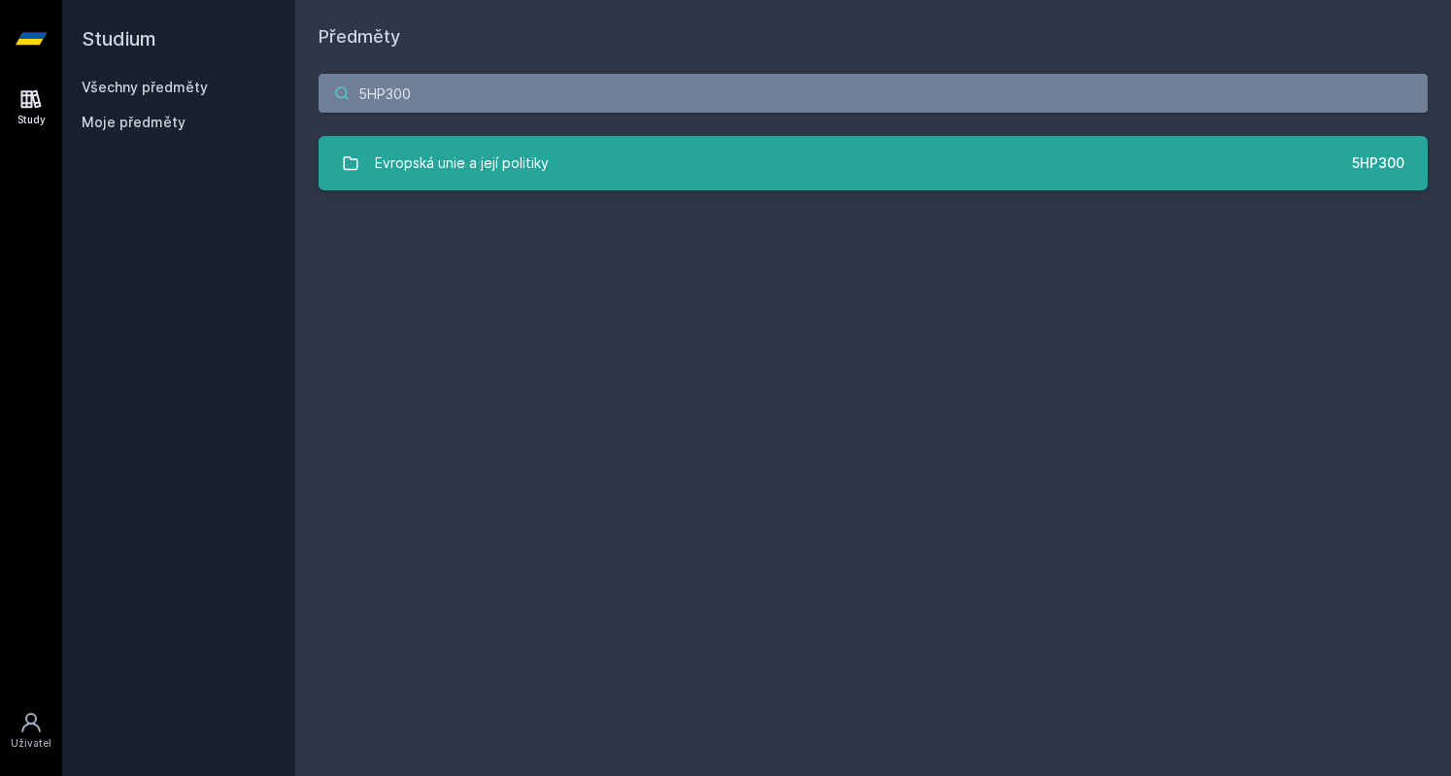
type input "5HP300"
click at [482, 170] on div "Evropská unie a její politiky" at bounding box center [462, 163] width 174 height 39
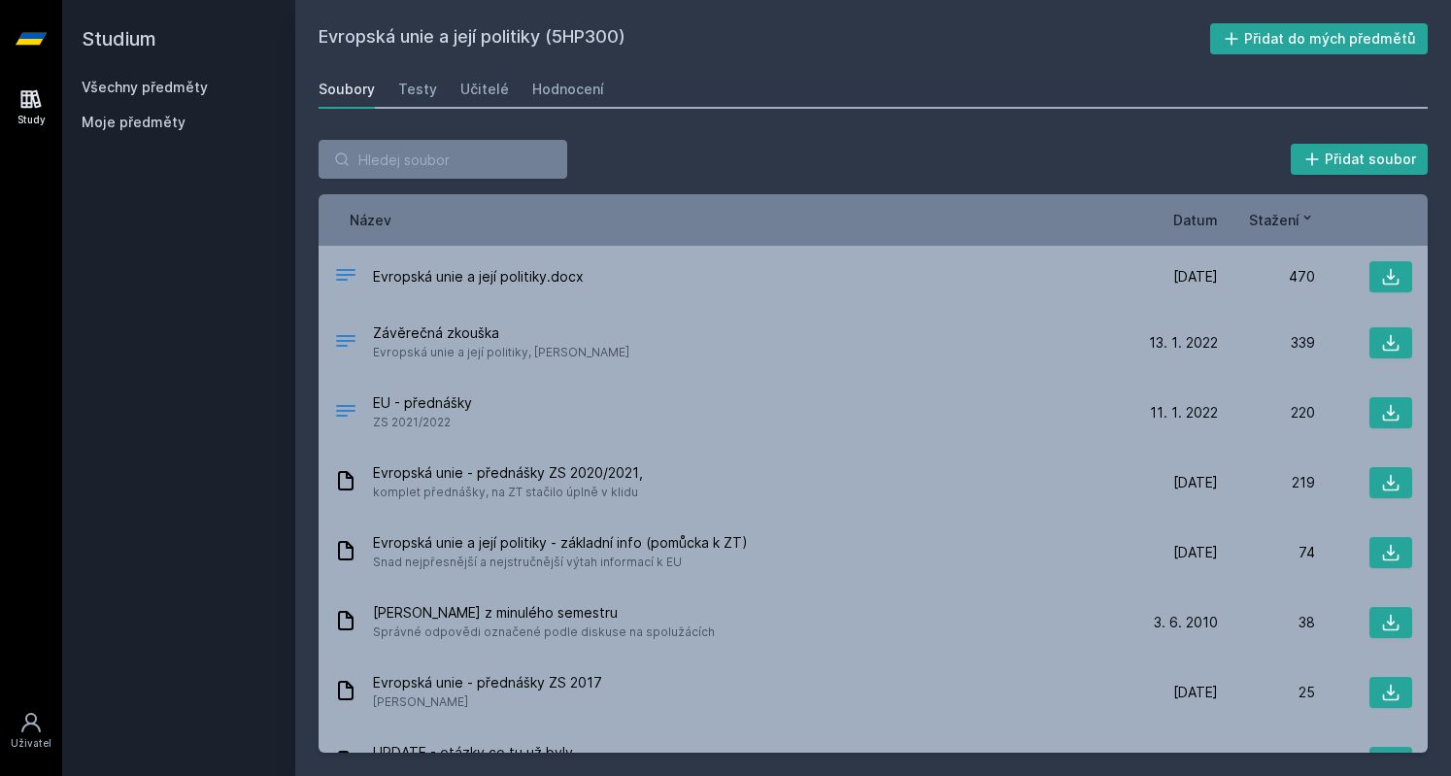
click at [1204, 214] on span "Datum" at bounding box center [1195, 220] width 45 height 20
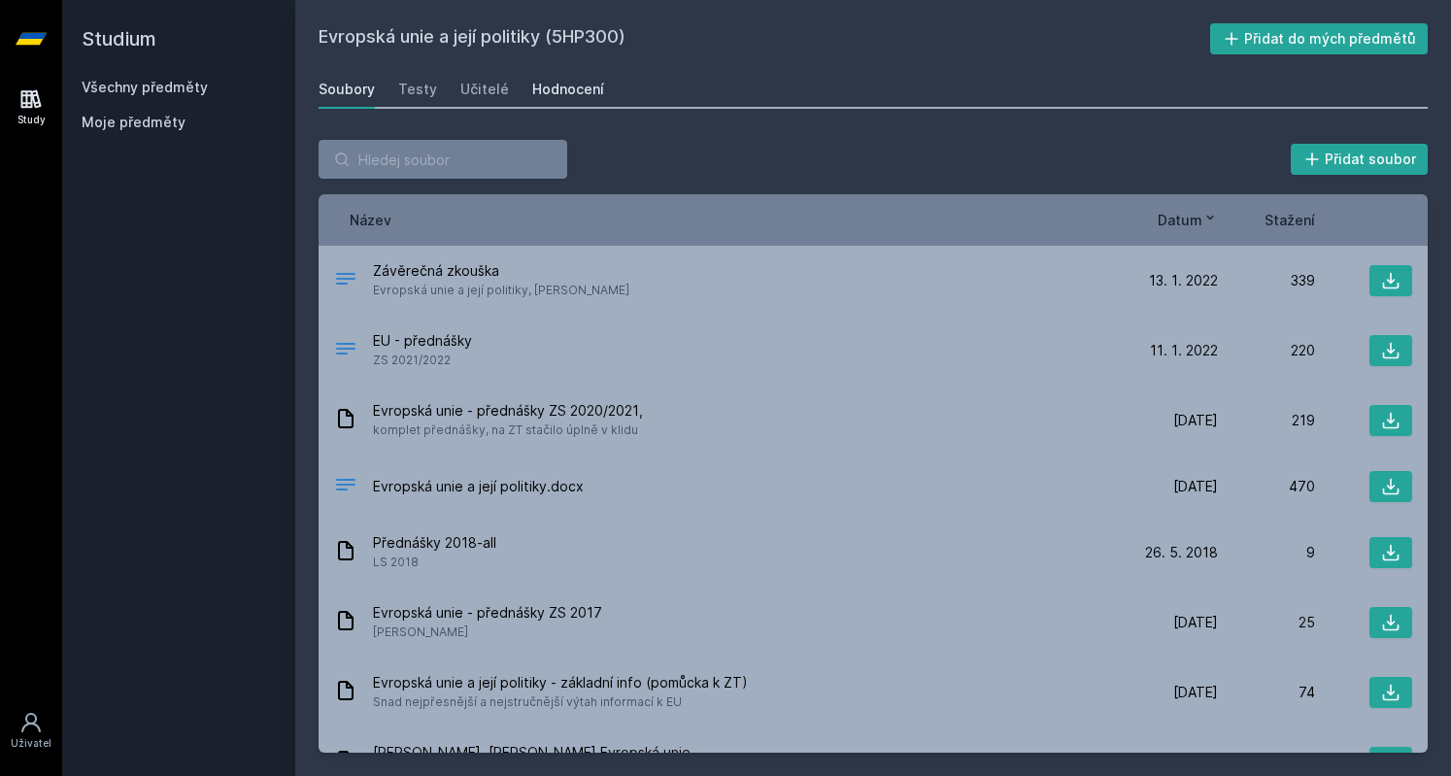
click at [550, 95] on div "Hodnocení" at bounding box center [568, 89] width 72 height 19
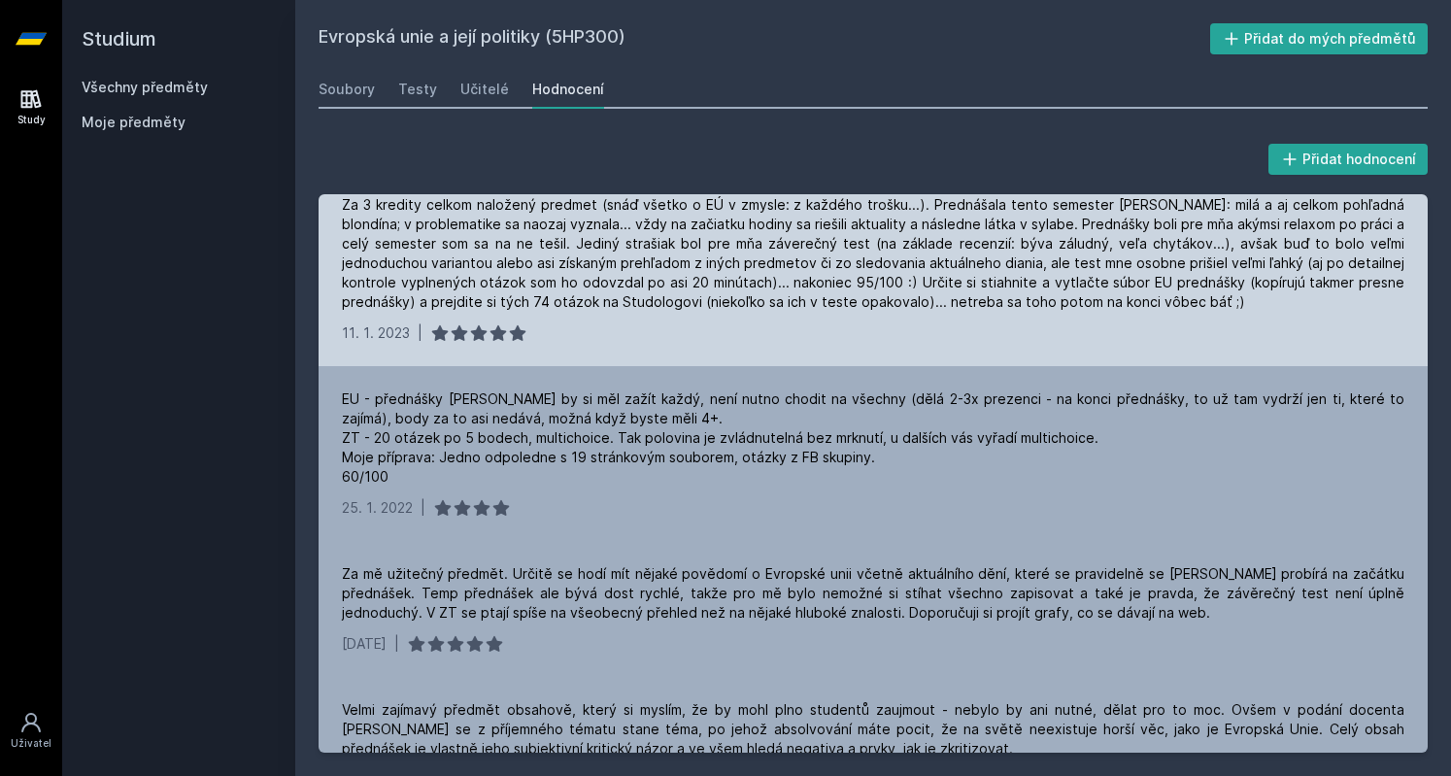
scroll to position [216, 0]
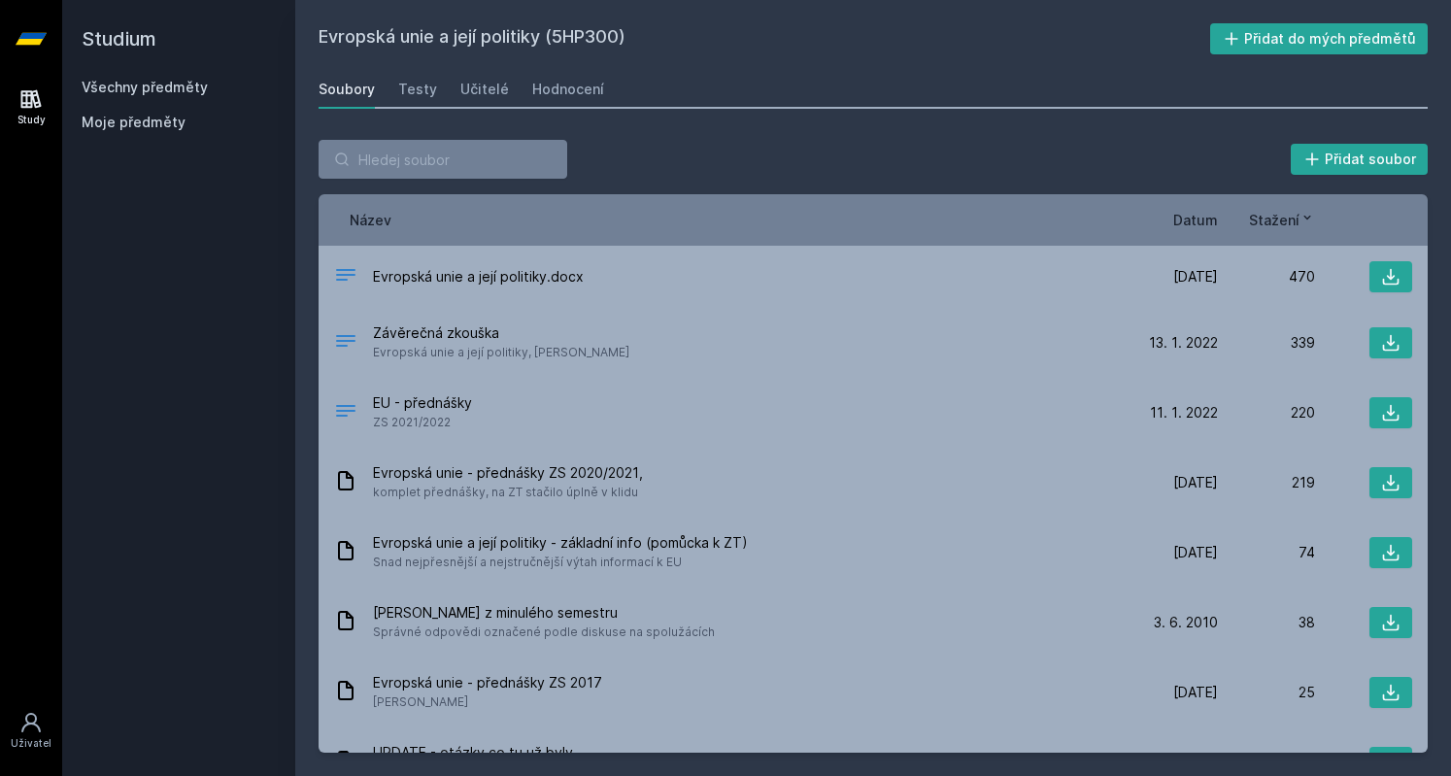
click at [1208, 211] on span "Datum" at bounding box center [1195, 220] width 45 height 20
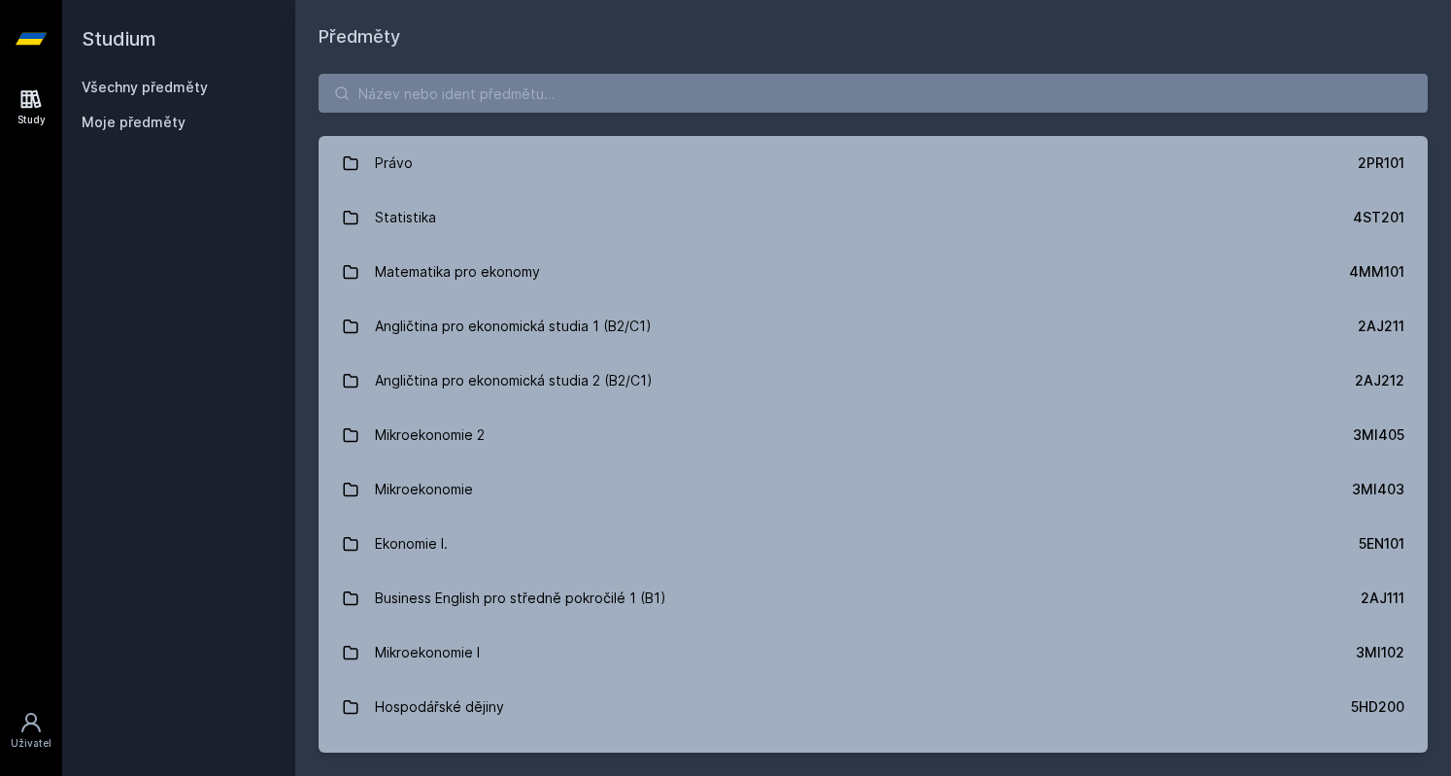
click at [468, 119] on div "Právo 2PR101 Statistika 4ST201 Matematika pro ekonomy 4MM101 Angličtina pro eko…" at bounding box center [873, 413] width 1156 height 725
click at [472, 94] on input "search" at bounding box center [873, 93] width 1109 height 39
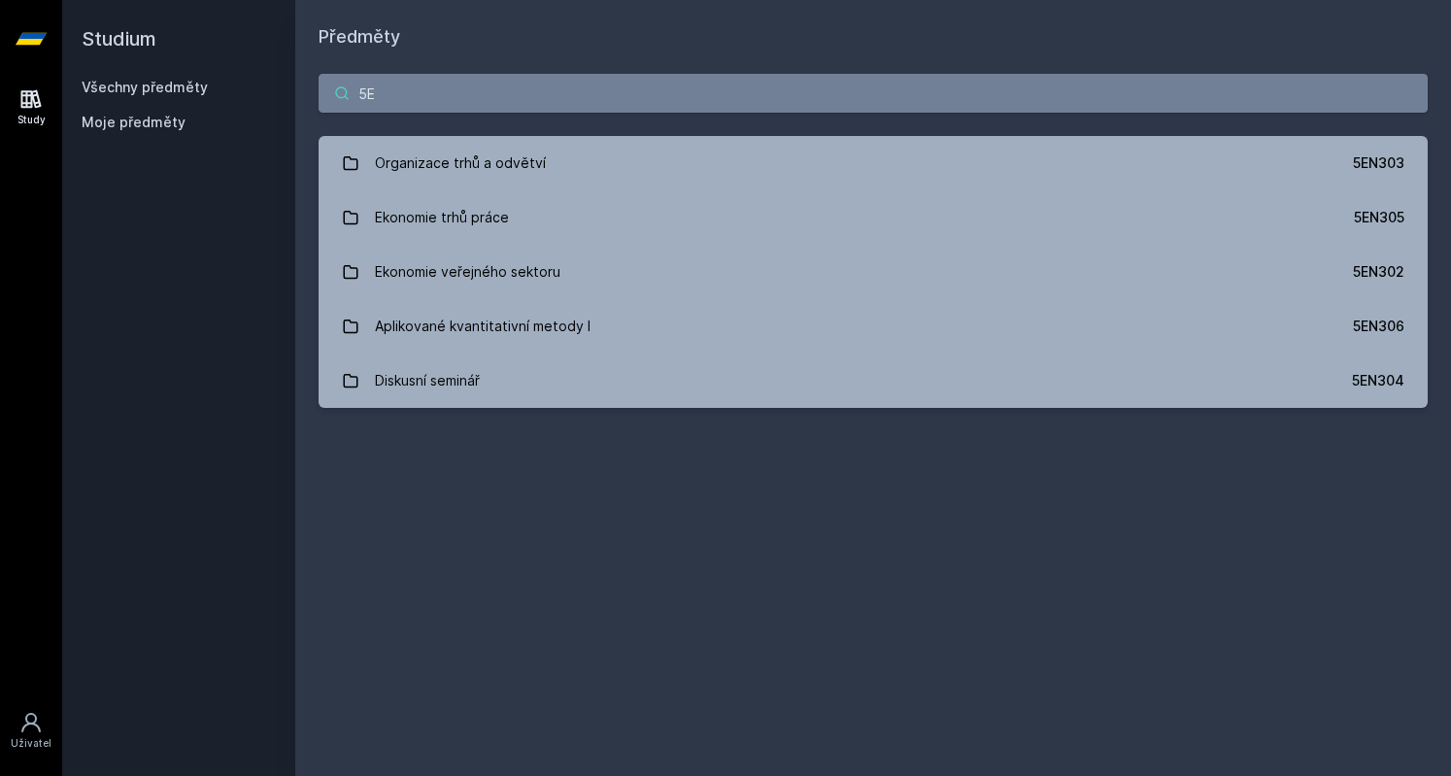
type input "5"
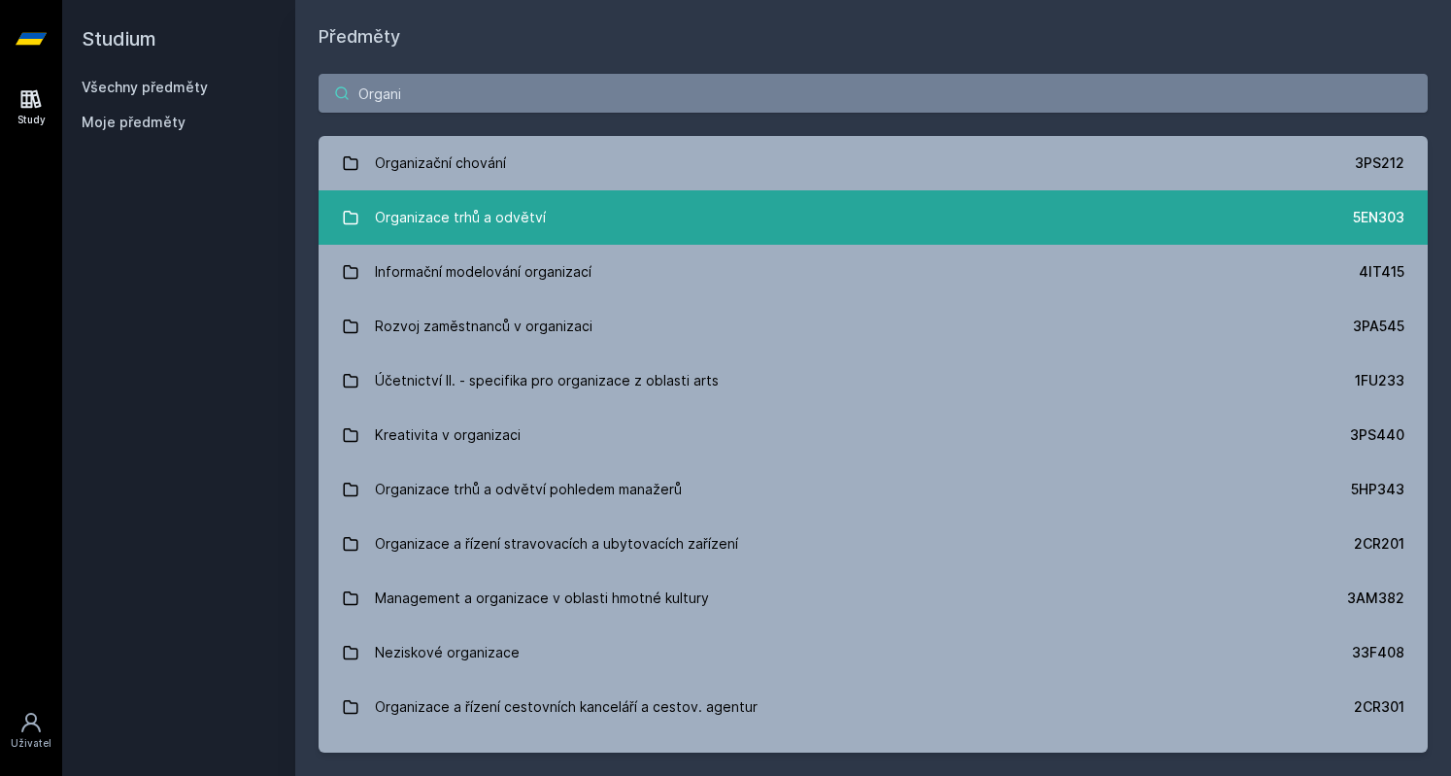
type input "Organi"
click at [529, 214] on div "Organizace trhů a odvětví" at bounding box center [460, 217] width 171 height 39
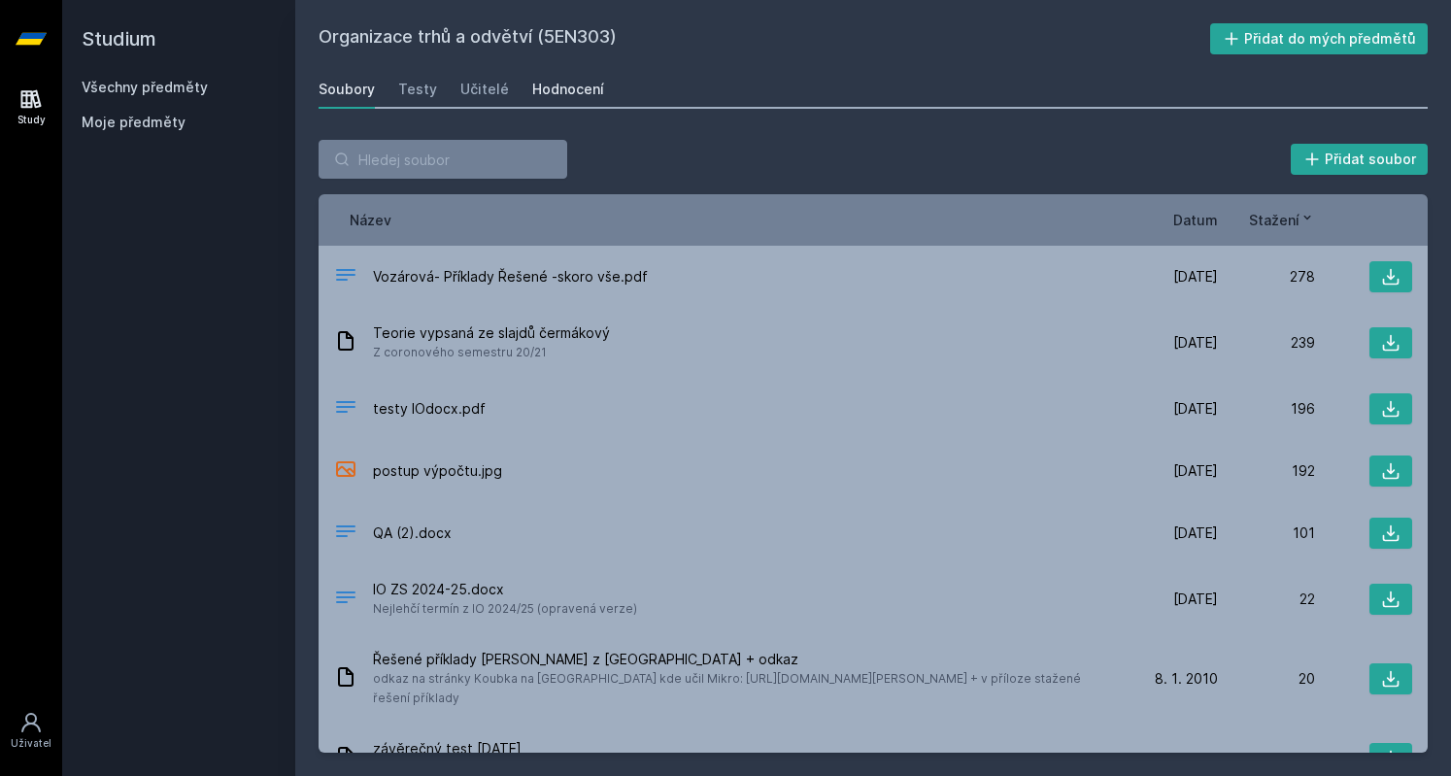
click at [565, 80] on div "Hodnocení" at bounding box center [568, 89] width 72 height 19
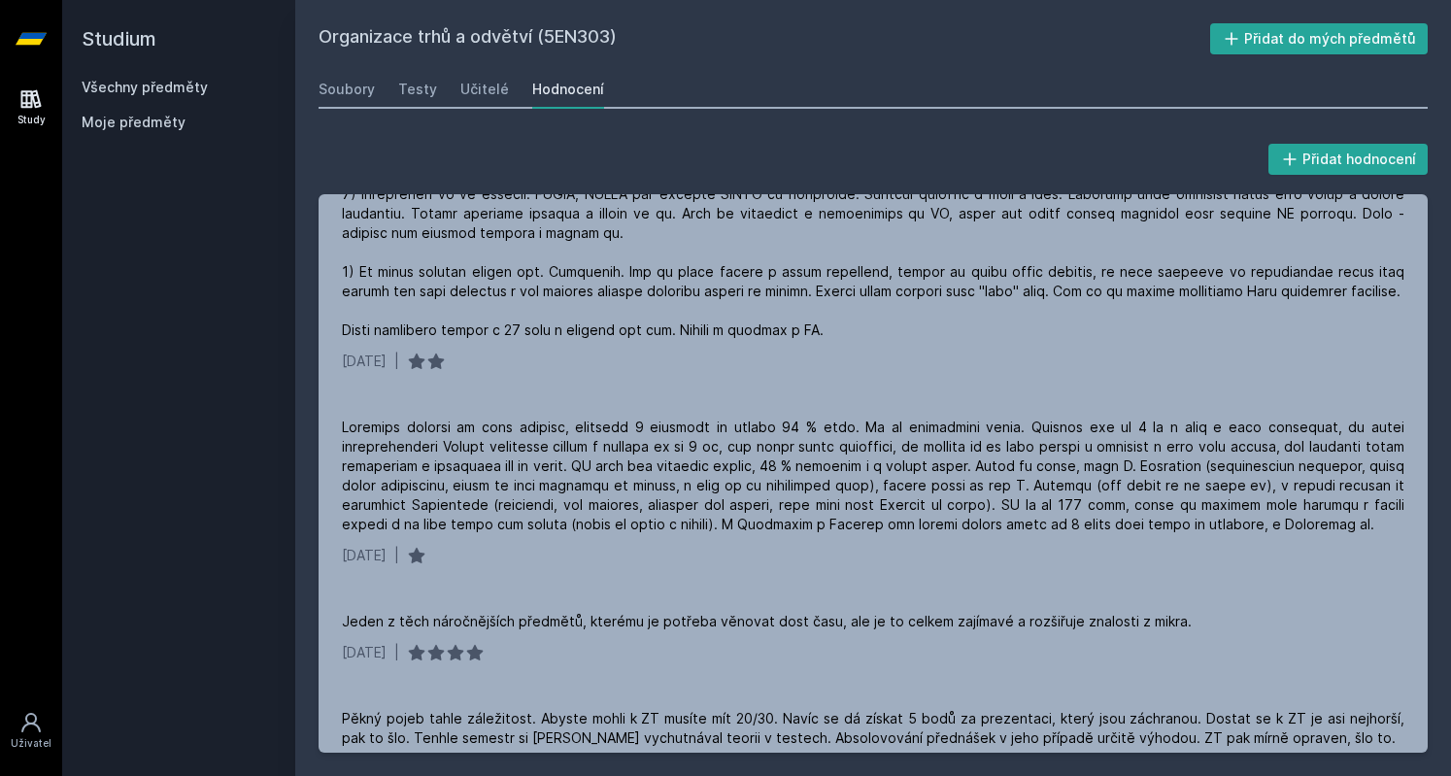
scroll to position [501, 0]
click at [127, 90] on link "Všechny předměty" at bounding box center [145, 87] width 126 height 17
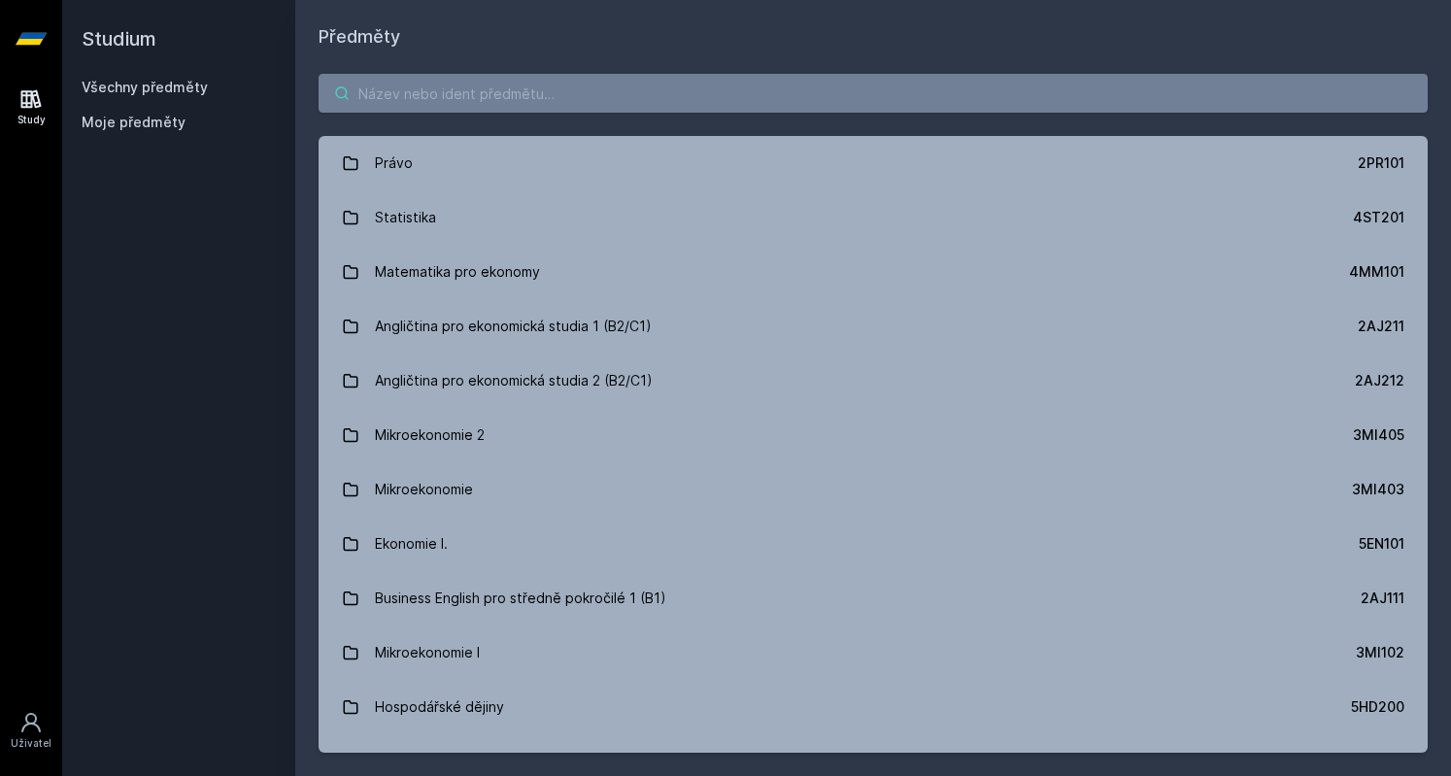
click at [412, 87] on input "search" at bounding box center [873, 93] width 1109 height 39
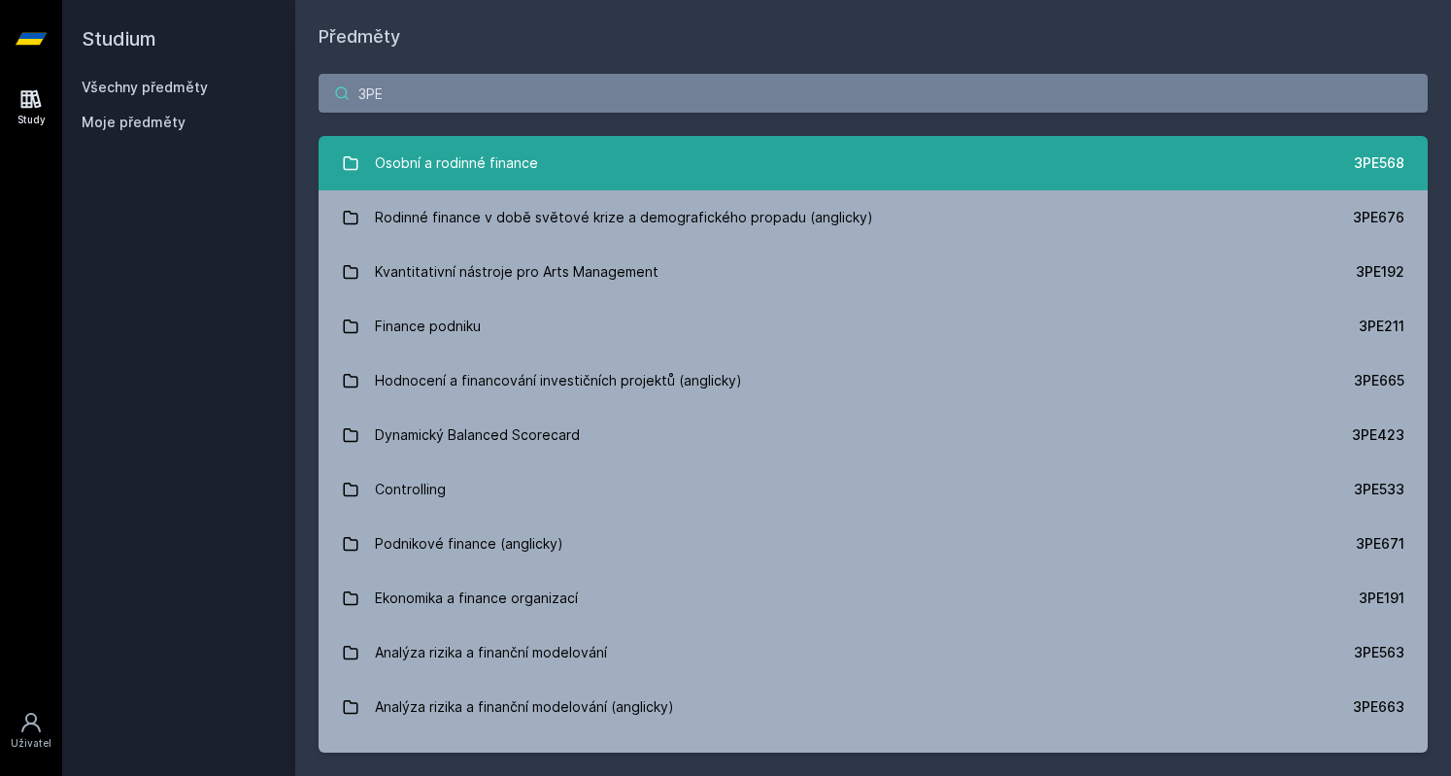
type input "3PE"
click at [503, 162] on div "Osobní a rodinné finance" at bounding box center [456, 163] width 163 height 39
click at [1109, 176] on link "Osobní a rodinné finance 3PE568" at bounding box center [873, 163] width 1109 height 54
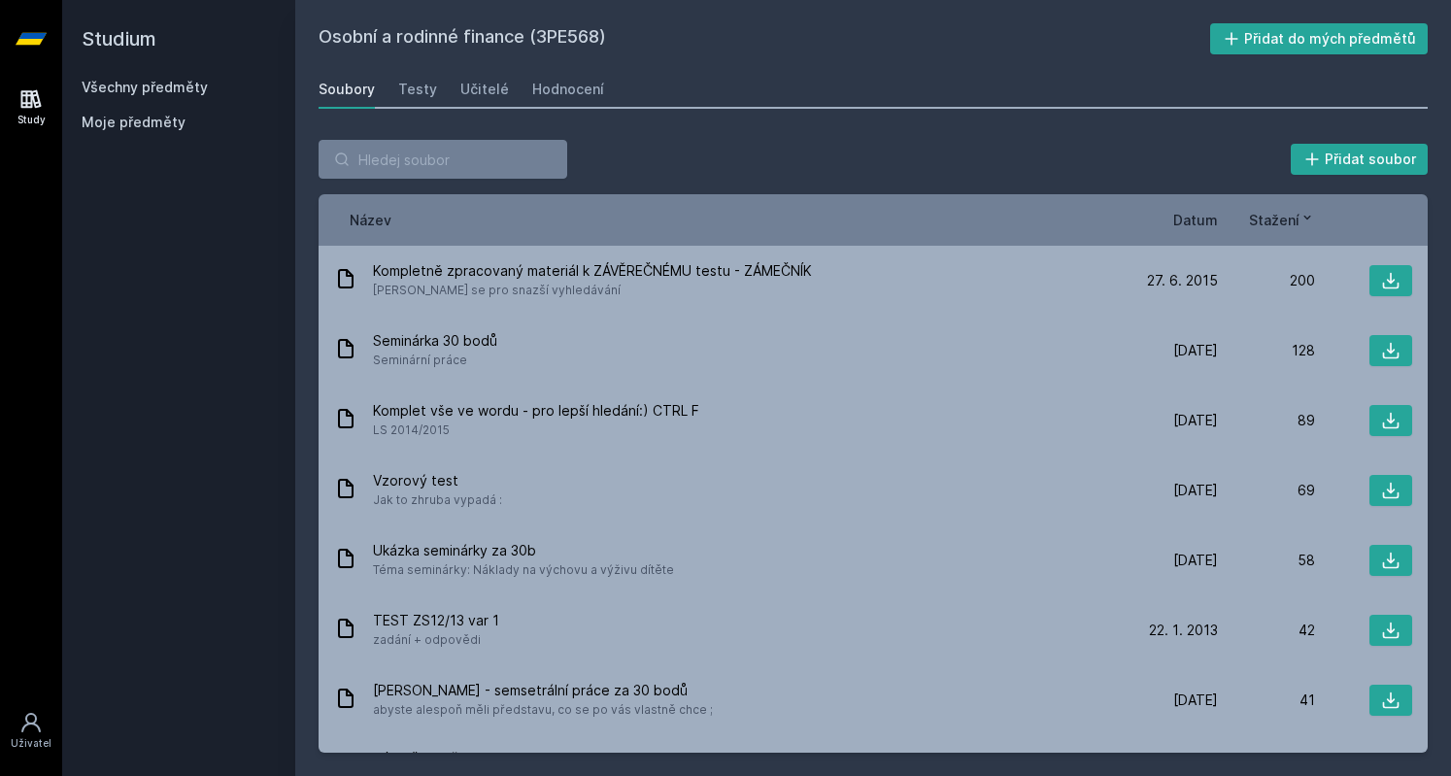
click at [1193, 215] on span "Datum" at bounding box center [1195, 220] width 45 height 20
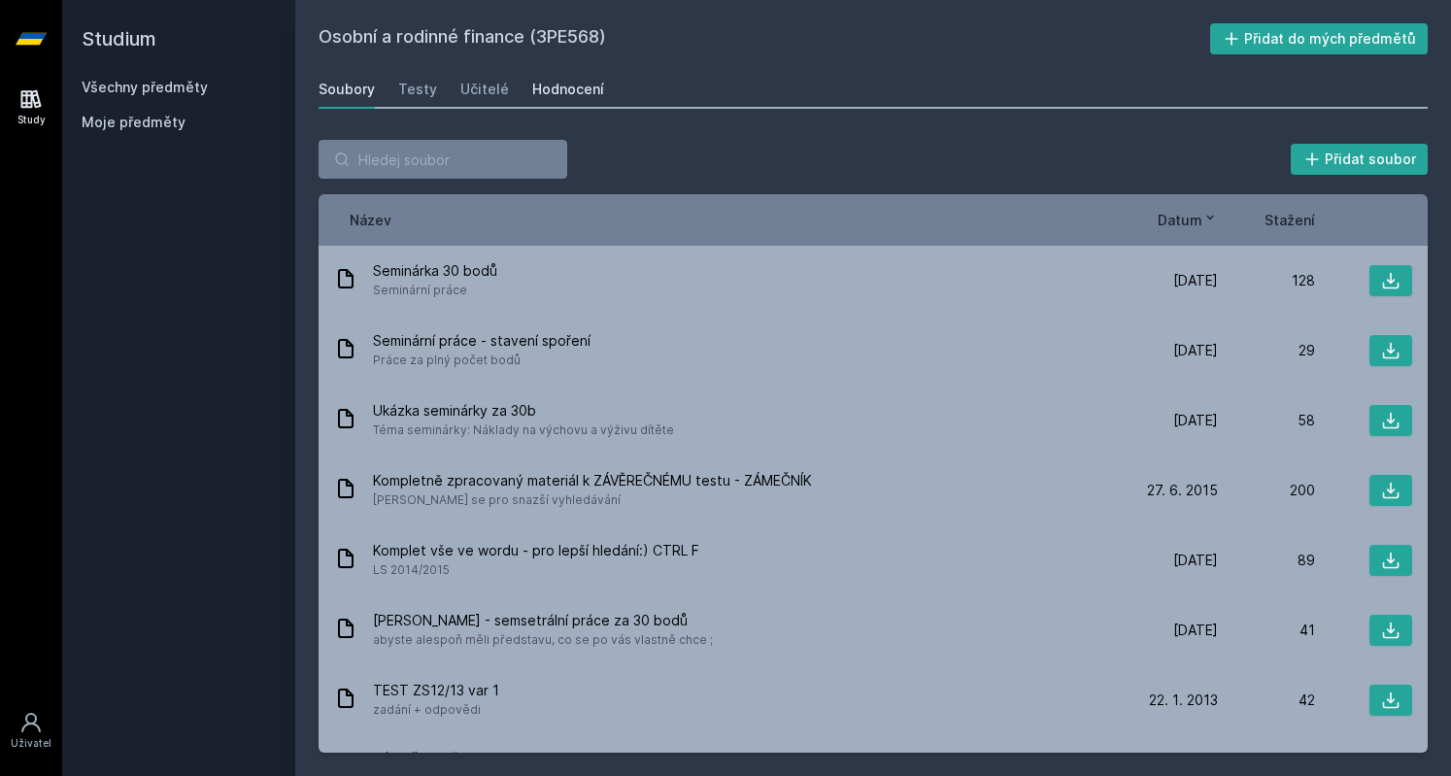
click at [576, 99] on link "Hodnocení" at bounding box center [568, 89] width 72 height 39
